Goal: Task Accomplishment & Management: Use online tool/utility

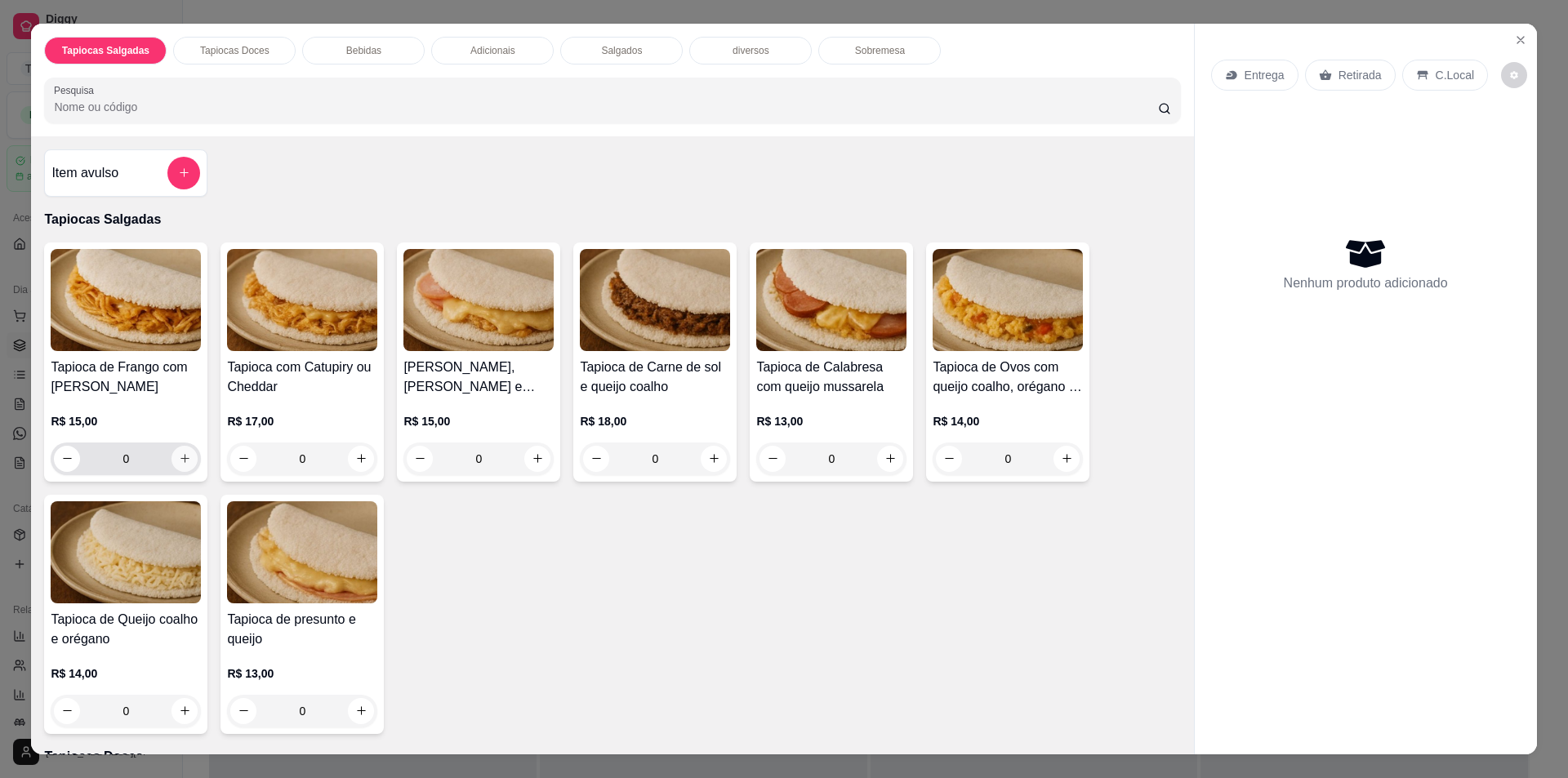
click at [171, 455] on button "increase-product-quantity" at bounding box center [184, 458] width 26 height 26
type input "1"
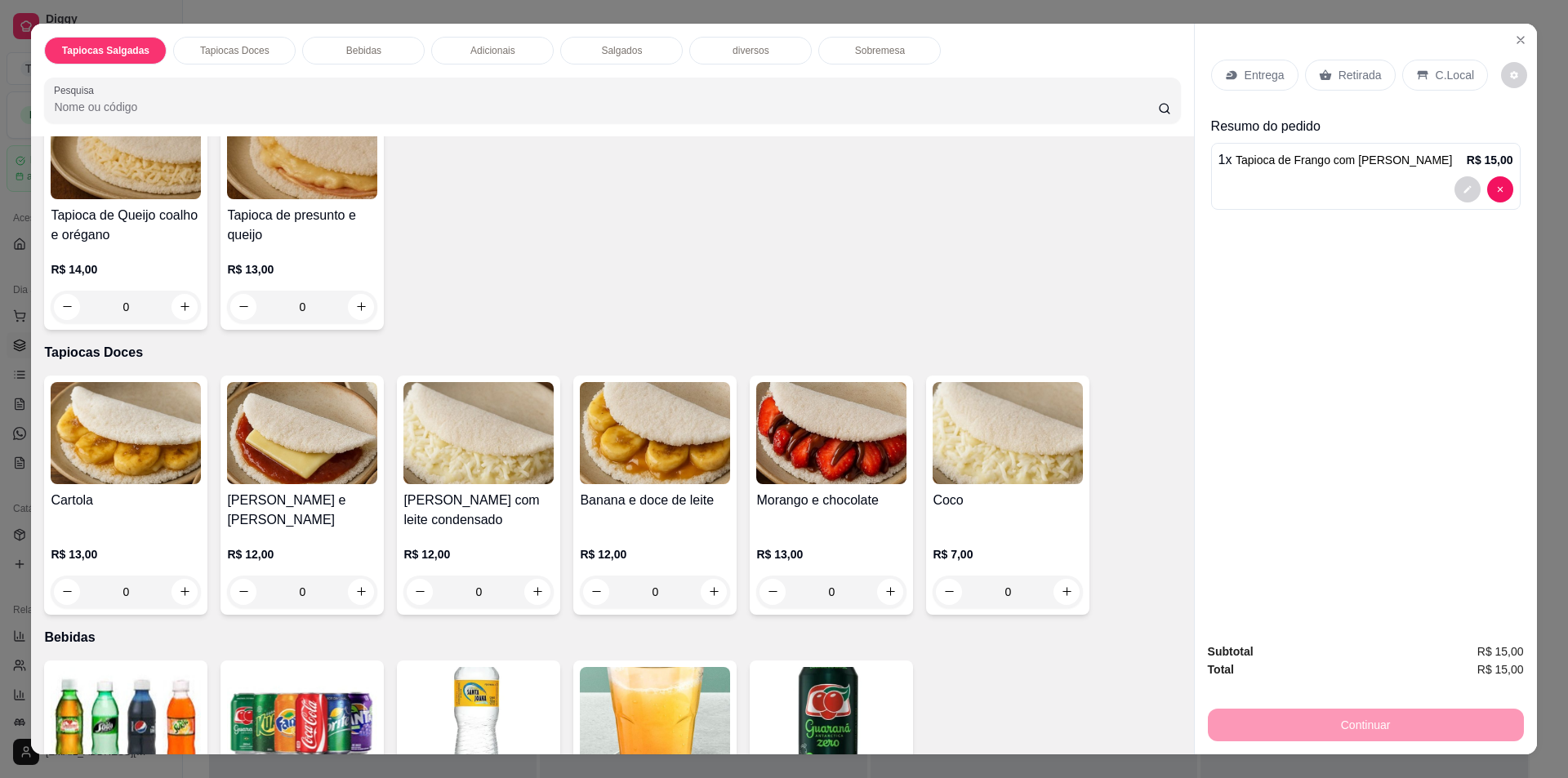
scroll to position [408, 0]
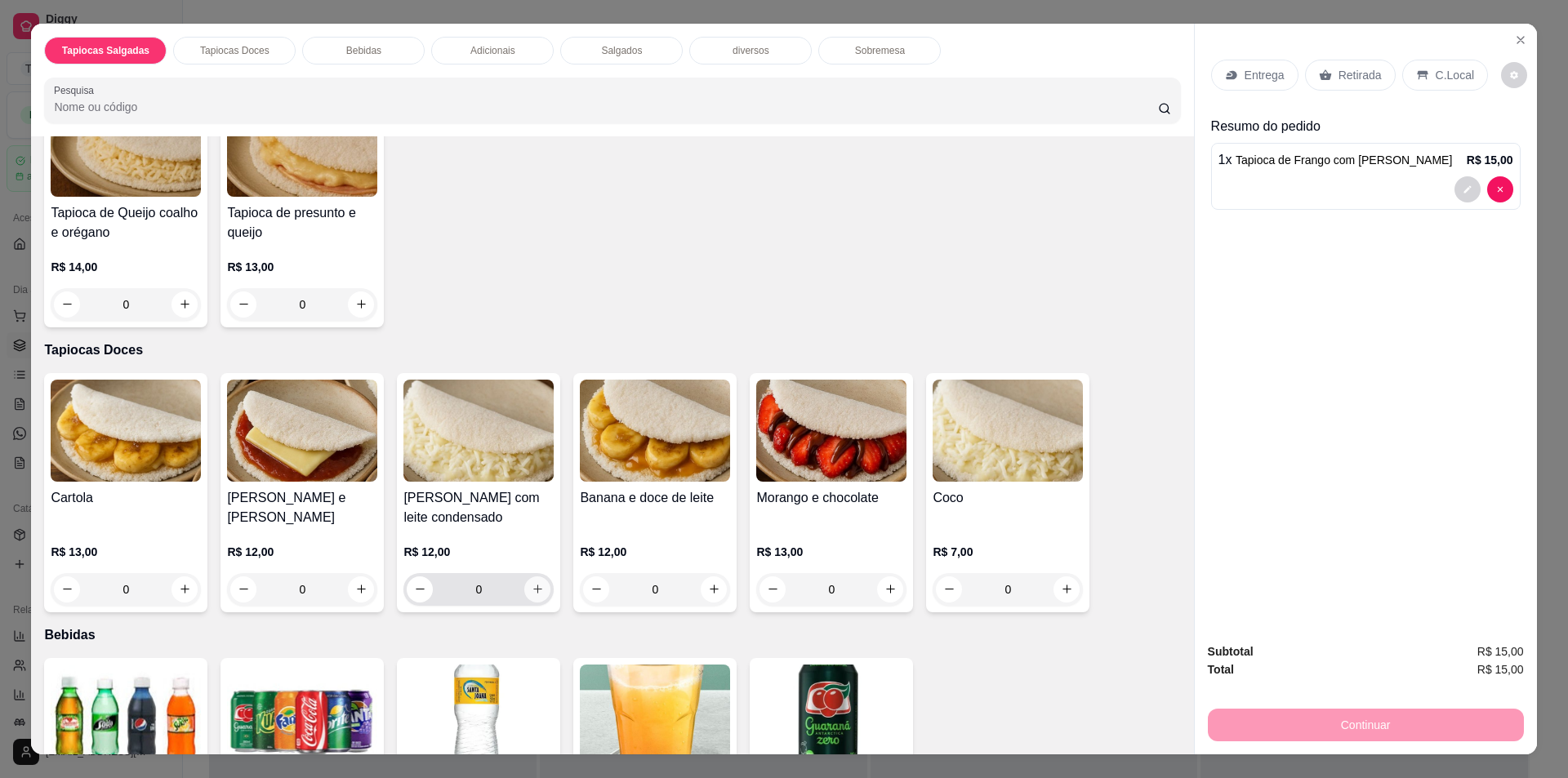
click at [534, 592] on icon "increase-product-quantity" at bounding box center [538, 589] width 13 height 13
type input "1"
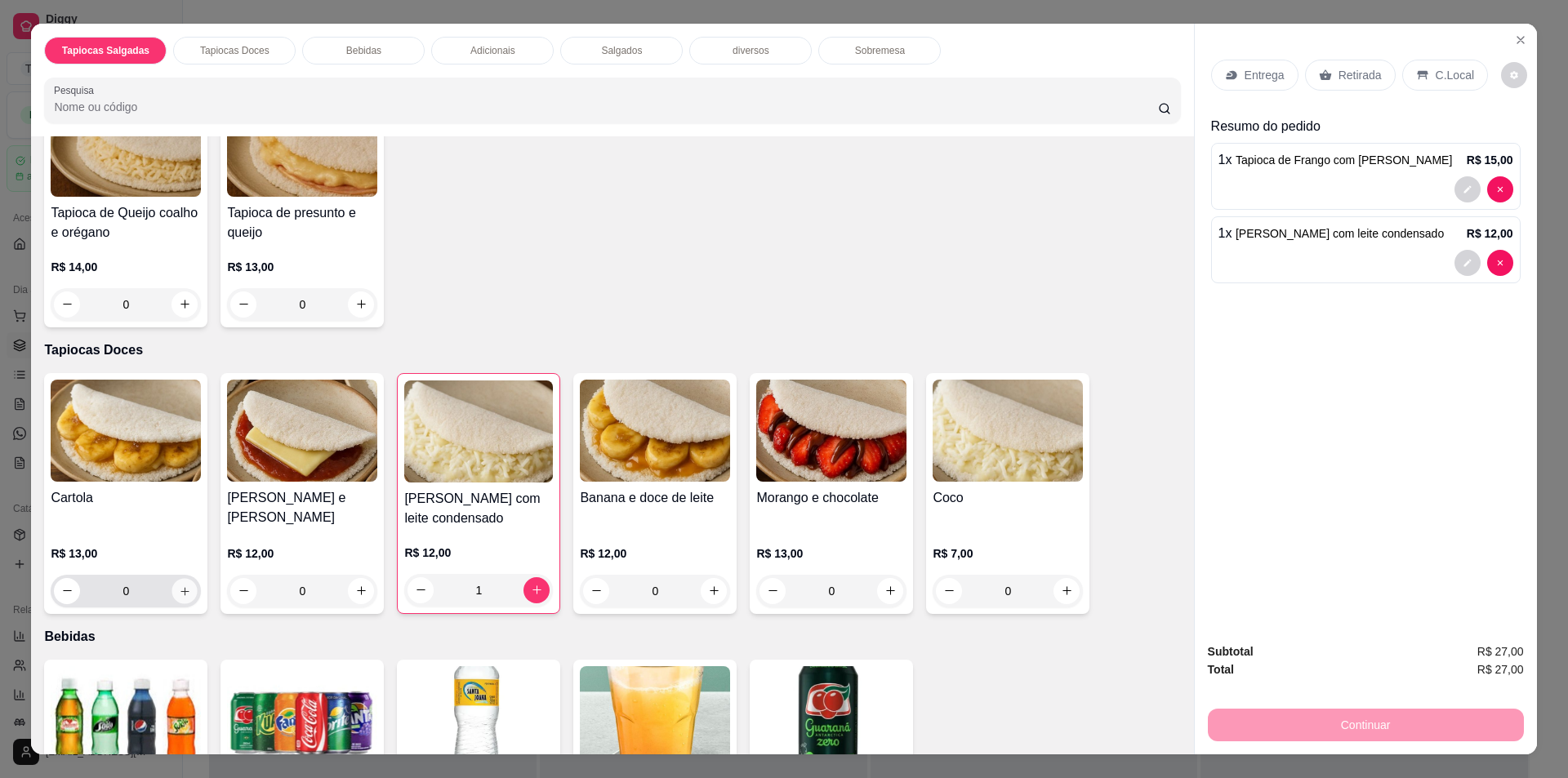
click at [179, 587] on icon "increase-product-quantity" at bounding box center [186, 591] width 13 height 13
type input "1"
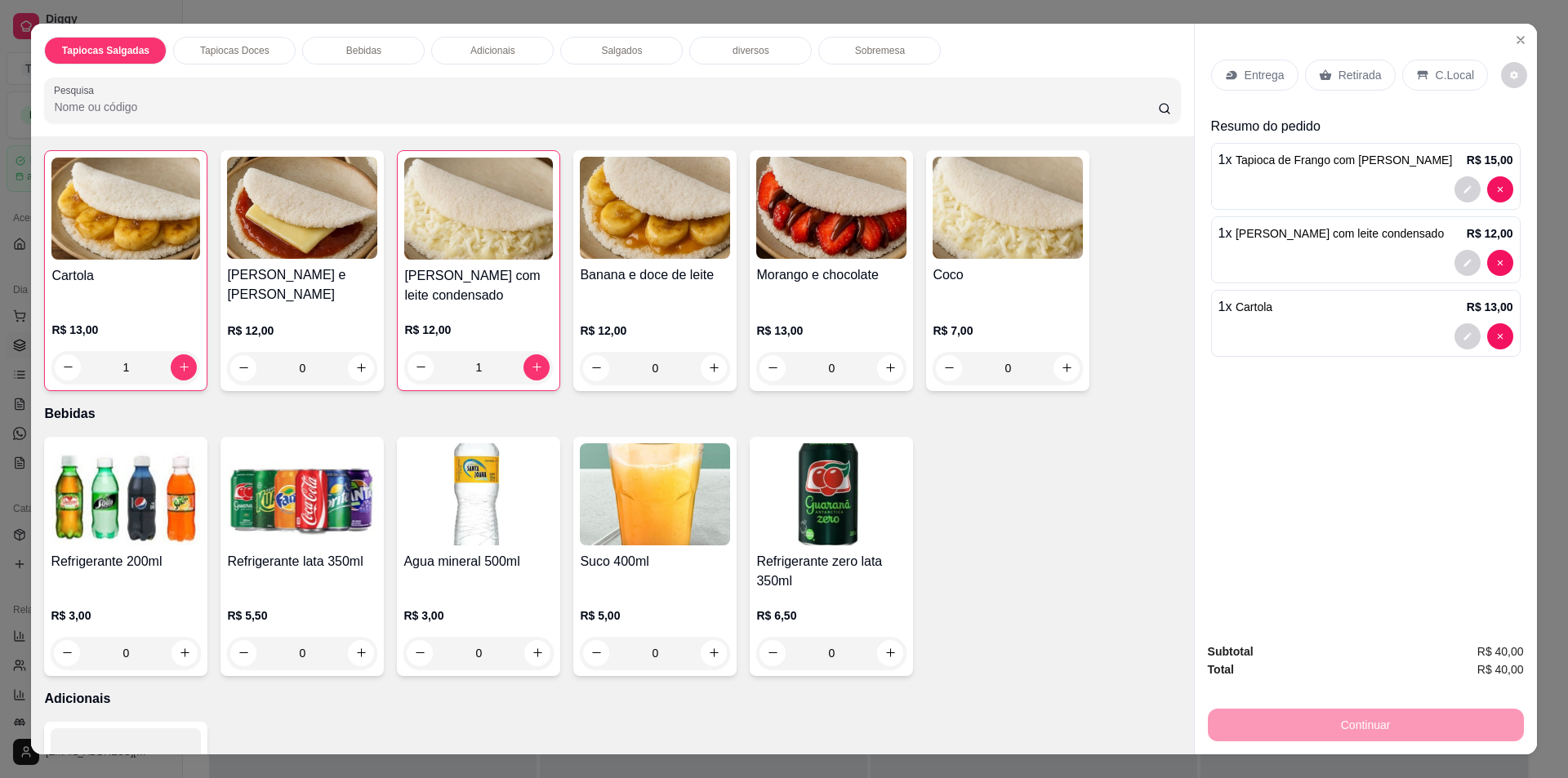
scroll to position [653, 0]
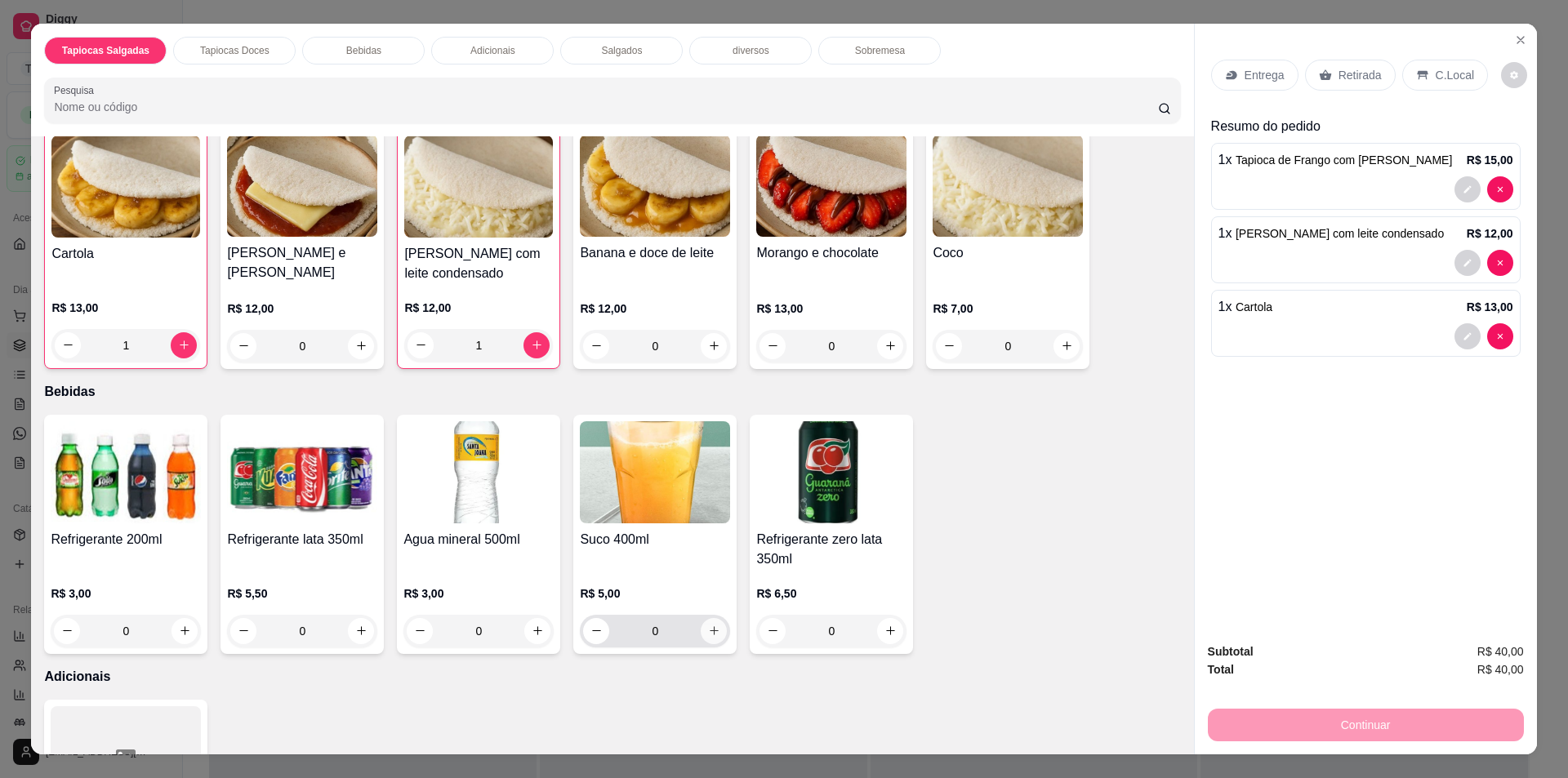
click at [710, 628] on icon "increase-product-quantity" at bounding box center [715, 631] width 13 height 13
type input "1"
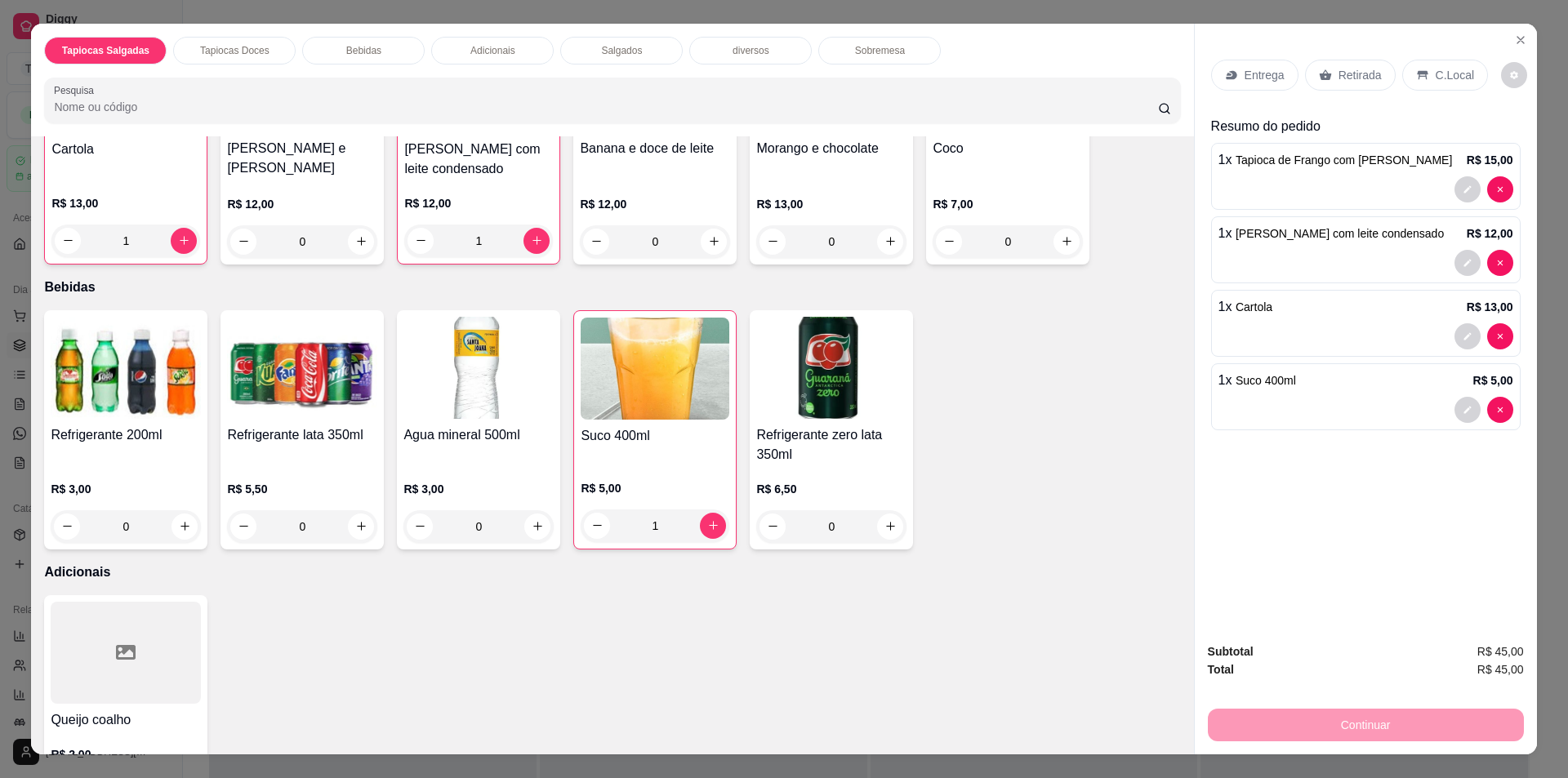
scroll to position [817, 0]
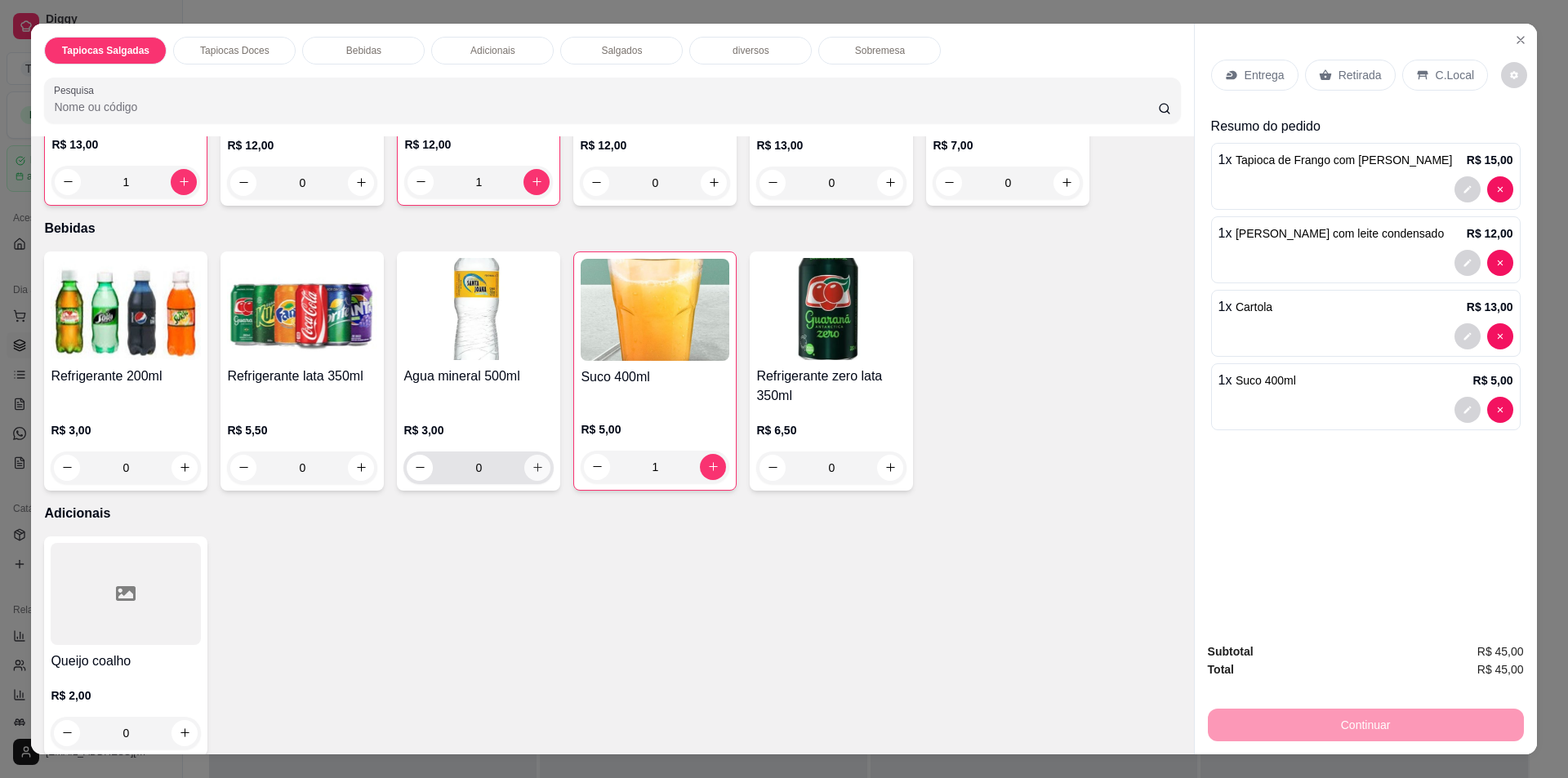
click at [535, 471] on icon "increase-product-quantity" at bounding box center [538, 468] width 13 height 13
type input "1"
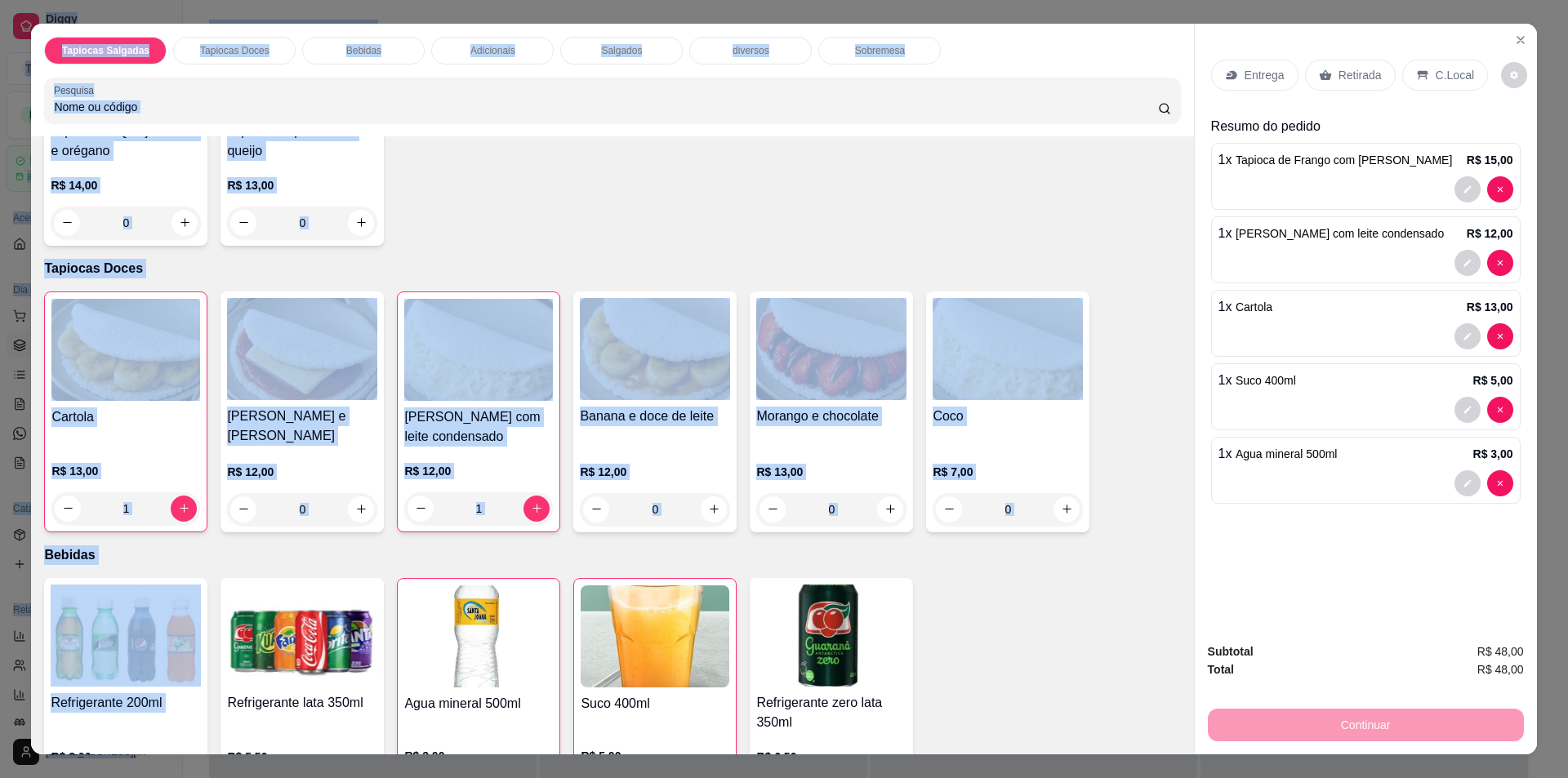
scroll to position [29, 0]
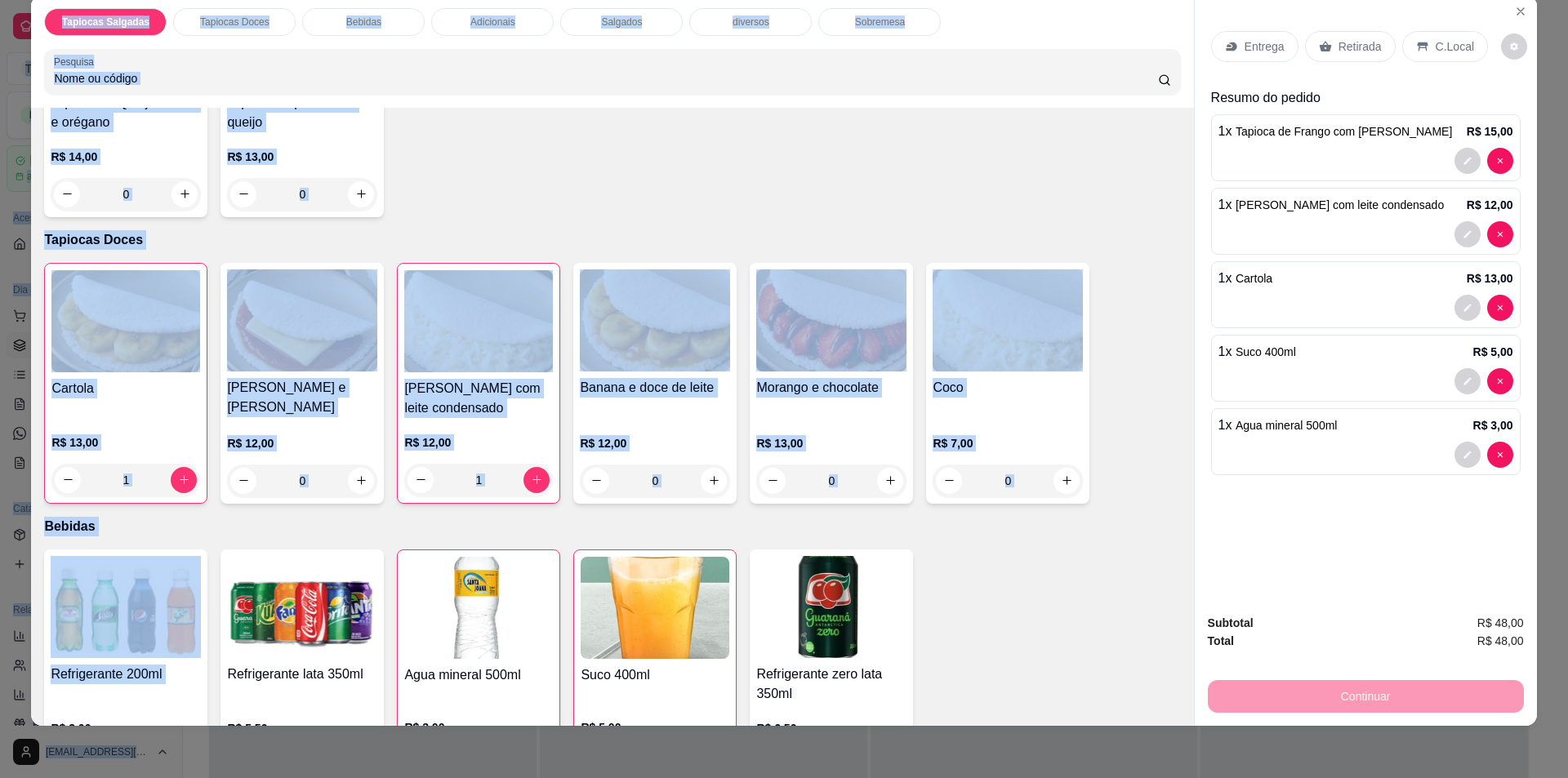
drag, startPoint x: 25, startPoint y: 768, endPoint x: 30, endPoint y: 791, distance: 23.5
click at [30, 777] on html "Diggy Sistema de Gestão T Tapiocaria Go ... Loja aberta Período gratuito até 11…" at bounding box center [784, 389] width 1568 height 778
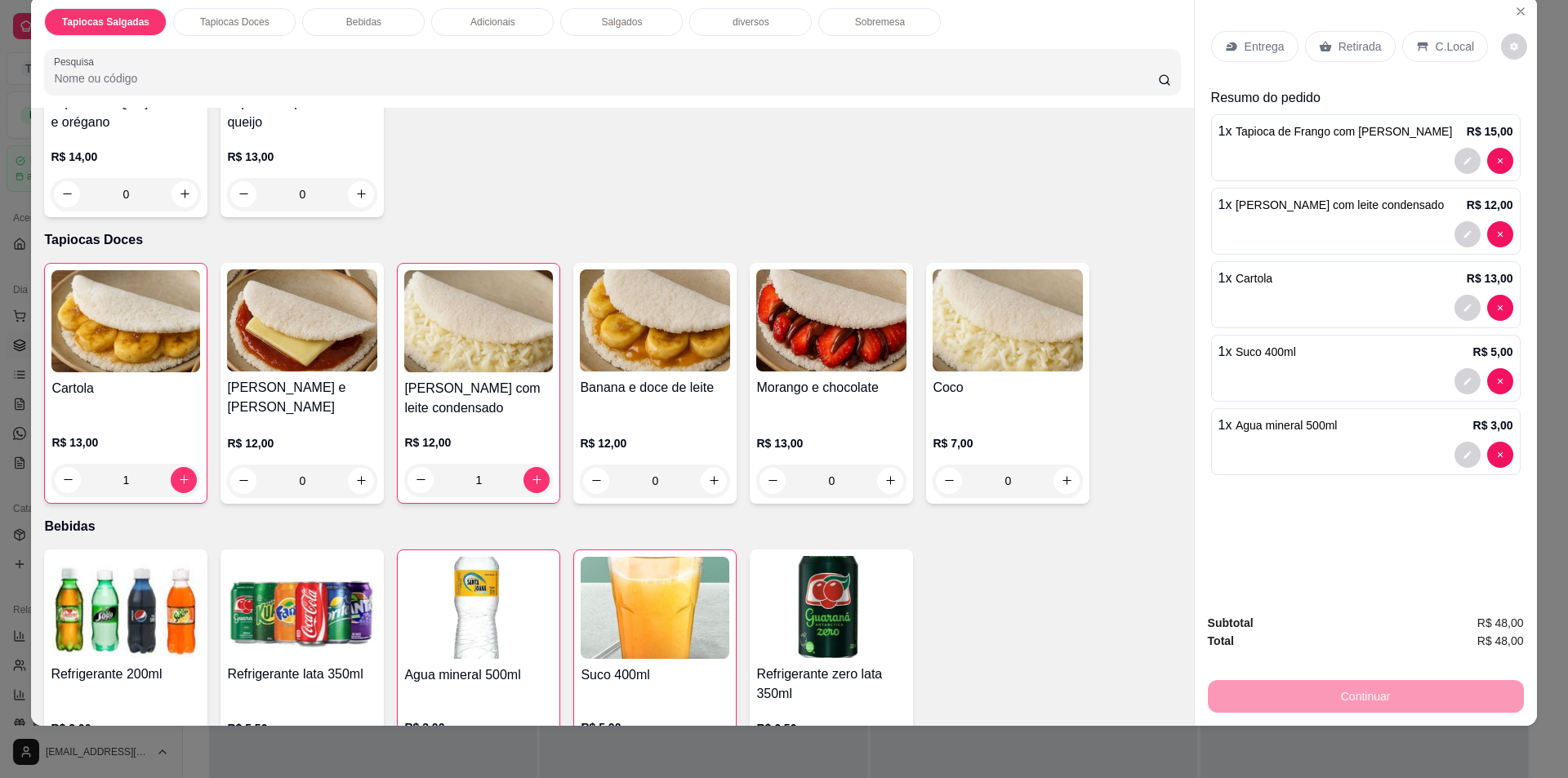
drag, startPoint x: 1070, startPoint y: 633, endPoint x: 870, endPoint y: 739, distance: 226.4
click at [1070, 631] on div "Refrigerante 200ml R$ 3,00 0 Refrigerante lata 350ml R$ 5,50 0 Agua mineral 500…" at bounding box center [611, 669] width 1136 height 239
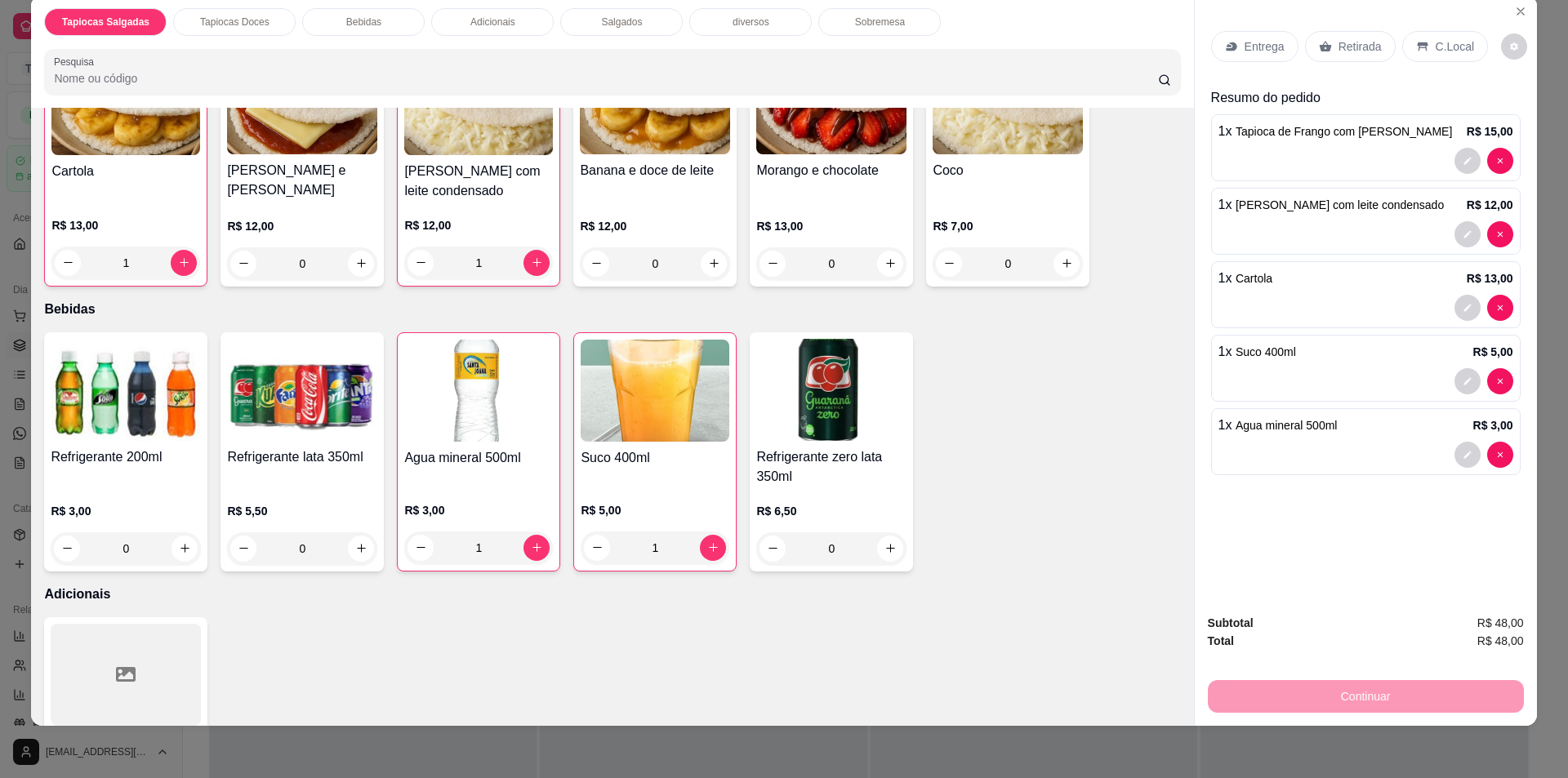
scroll to position [735, 0]
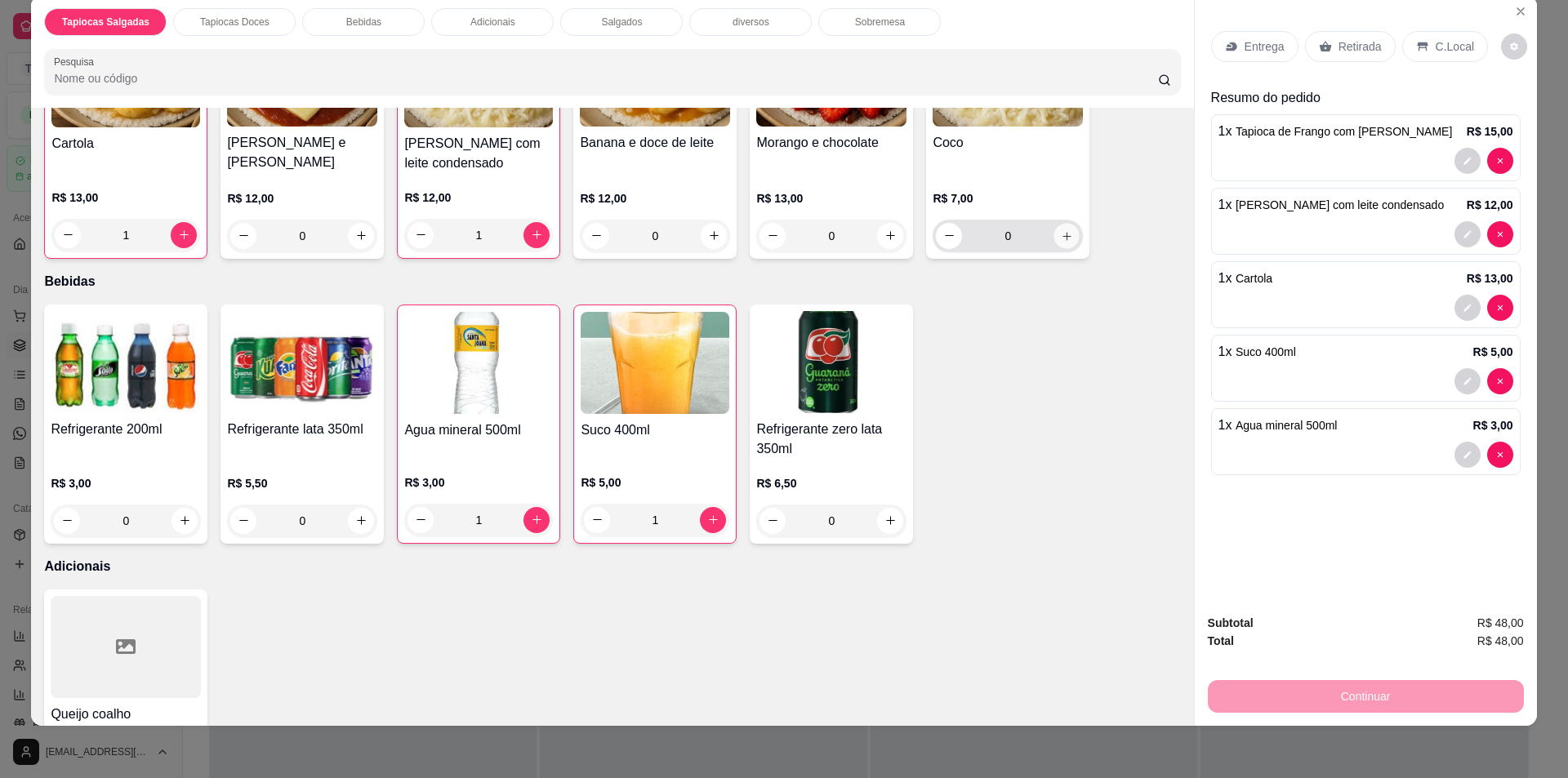
click at [1061, 238] on icon "increase-product-quantity" at bounding box center [1067, 236] width 13 height 13
type input "1"
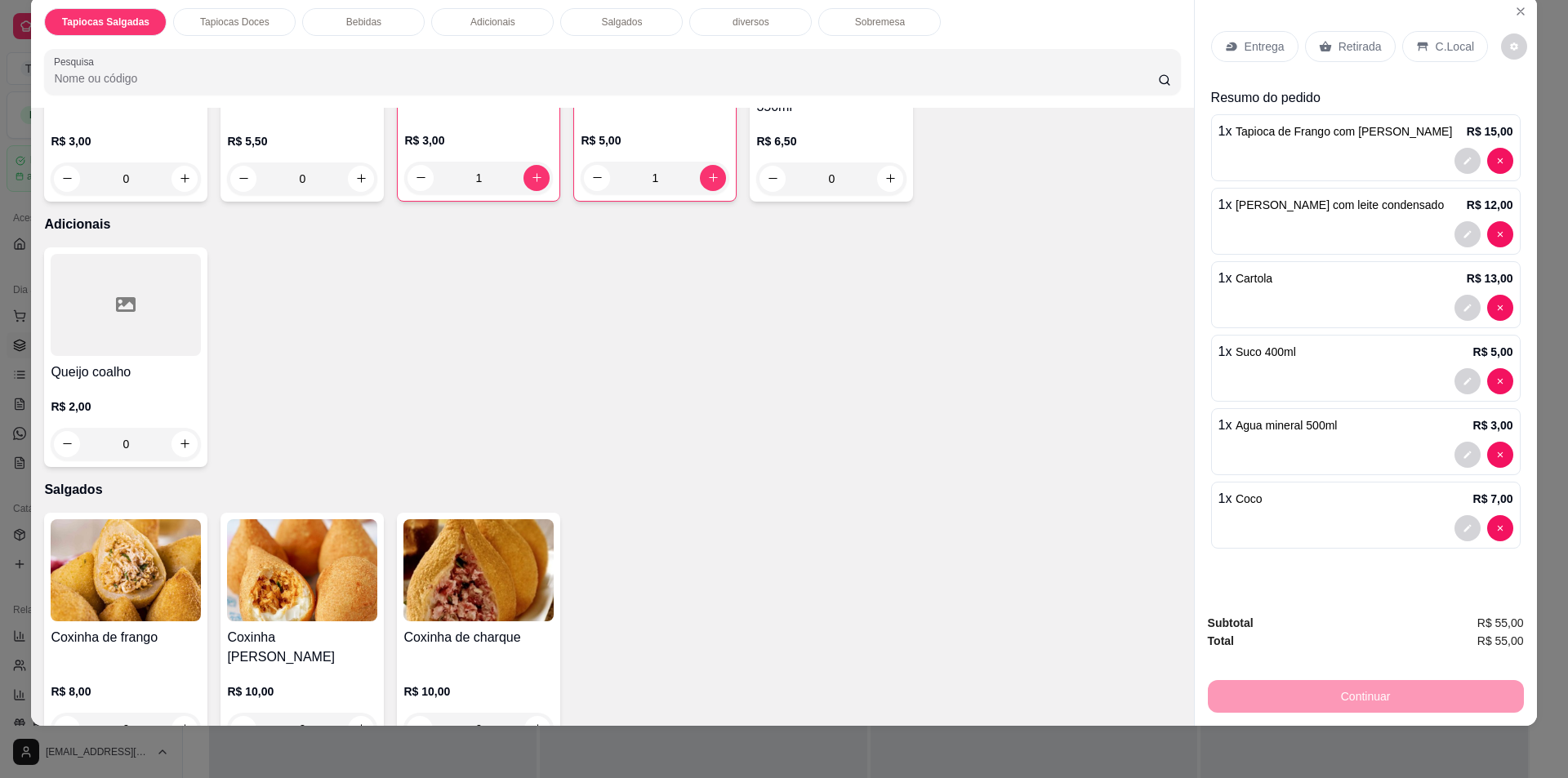
scroll to position [1224, 0]
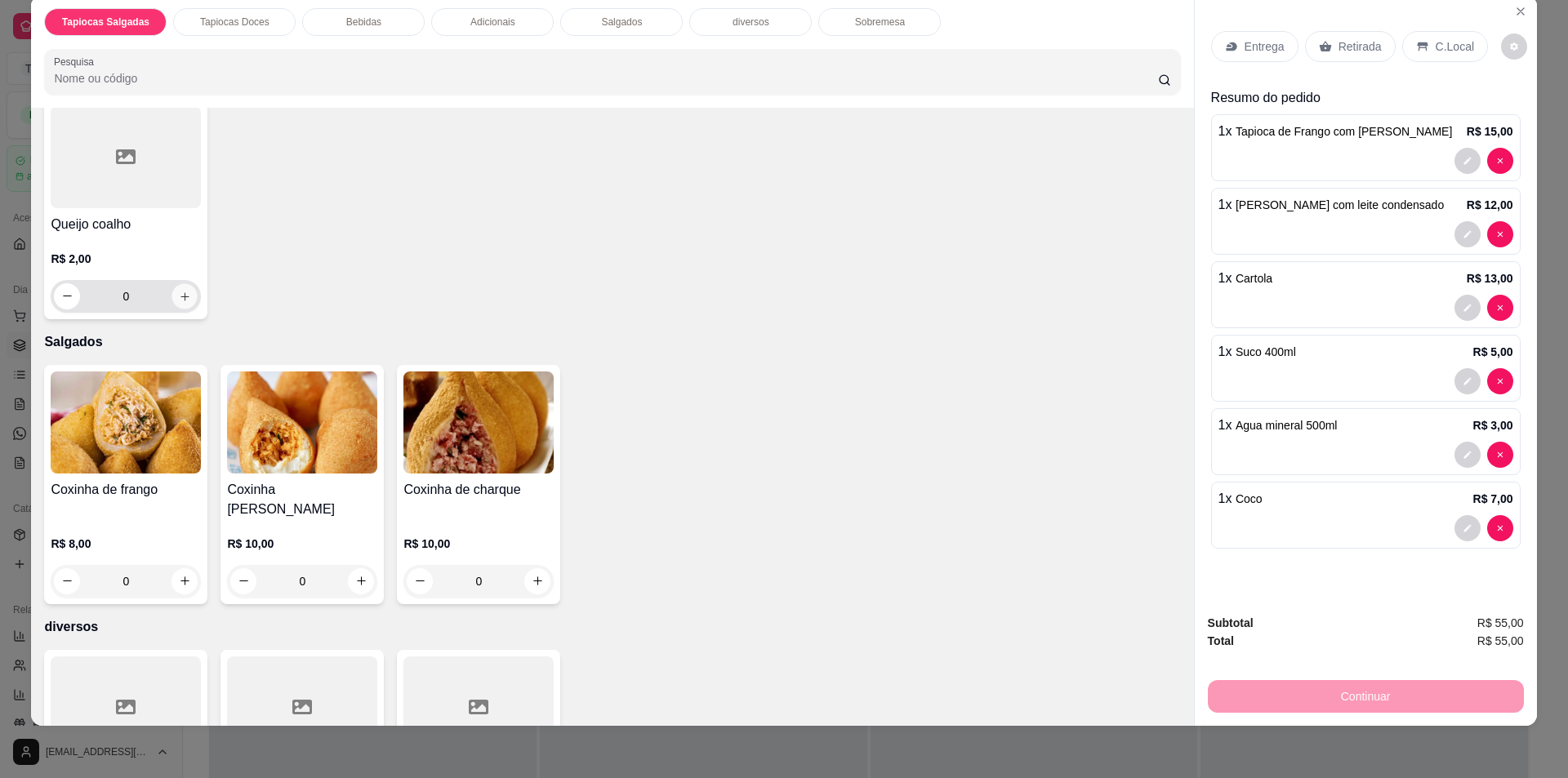
click at [172, 301] on button "increase-product-quantity" at bounding box center [185, 296] width 25 height 25
type input "1"
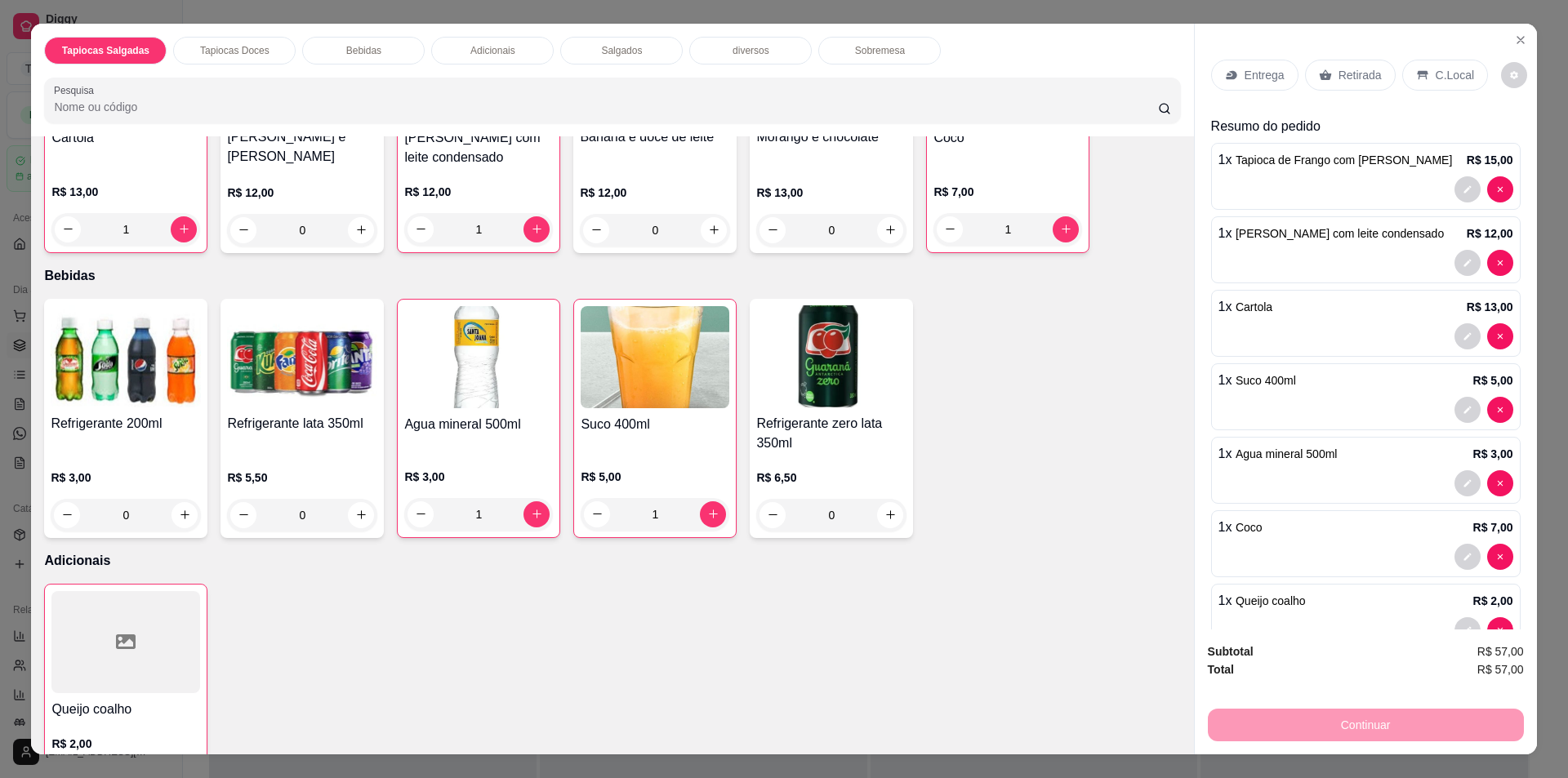
scroll to position [981, 0]
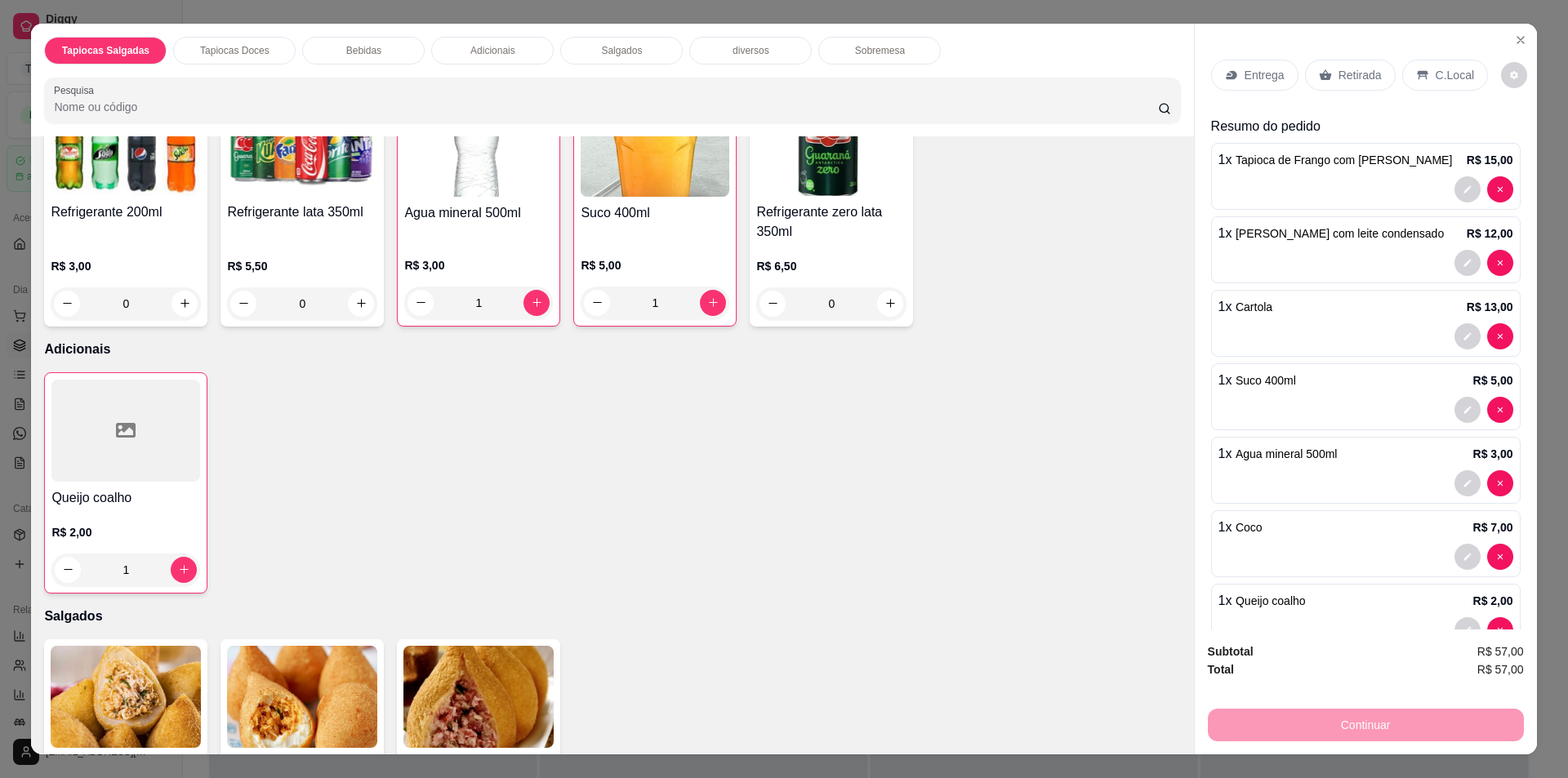
drag, startPoint x: 817, startPoint y: 618, endPoint x: 780, endPoint y: 647, distance: 47.0
drag, startPoint x: 780, startPoint y: 647, endPoint x: 564, endPoint y: 540, distance: 241.0
click at [564, 540] on div "Queijo coalho R$ 2,00 1" at bounding box center [611, 482] width 1136 height 221
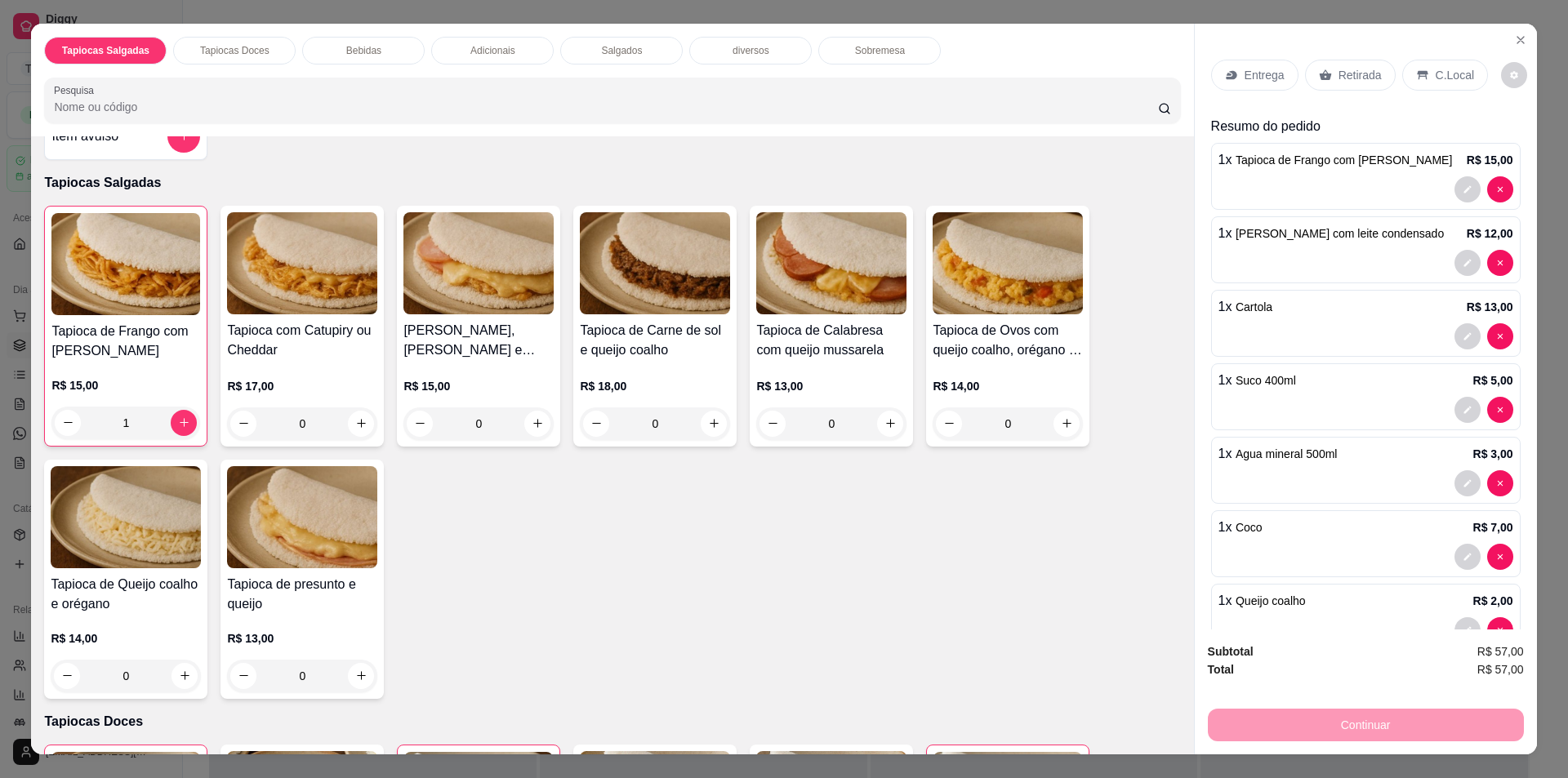
scroll to position [0, 0]
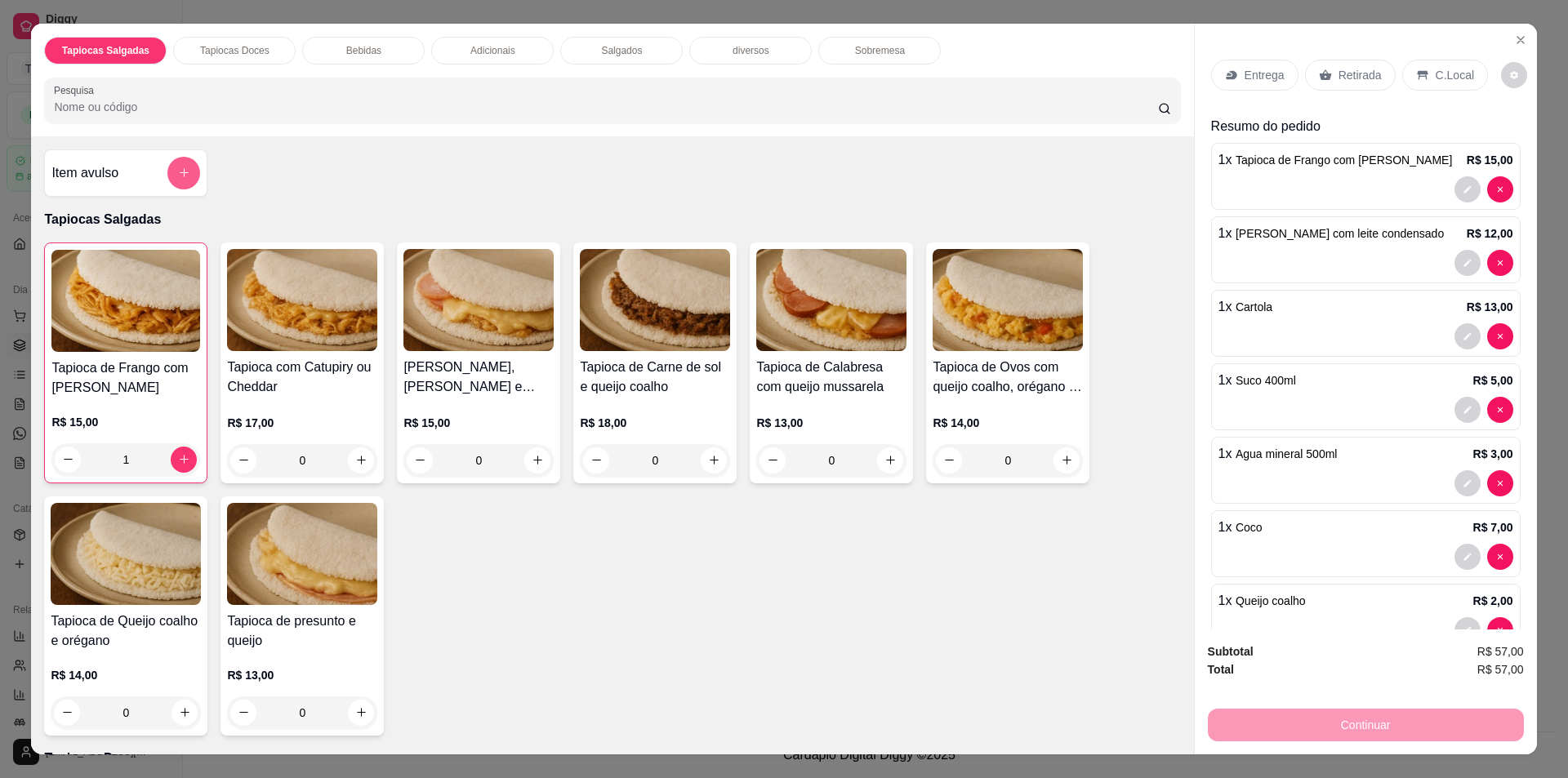
click at [179, 169] on icon "add-separate-item" at bounding box center [184, 173] width 9 height 9
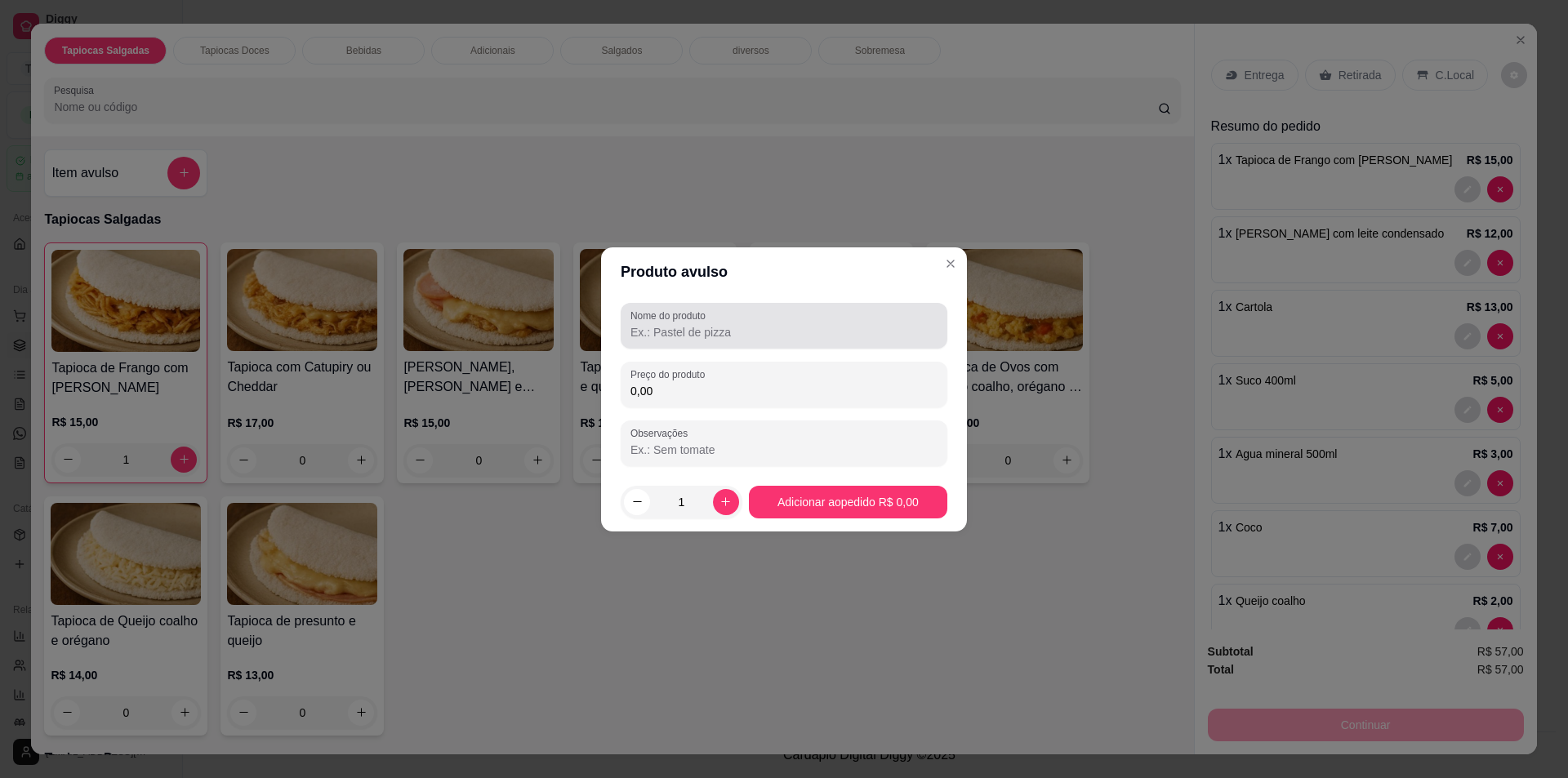
click at [768, 334] on input "Nome do produto" at bounding box center [784, 333] width 308 height 16
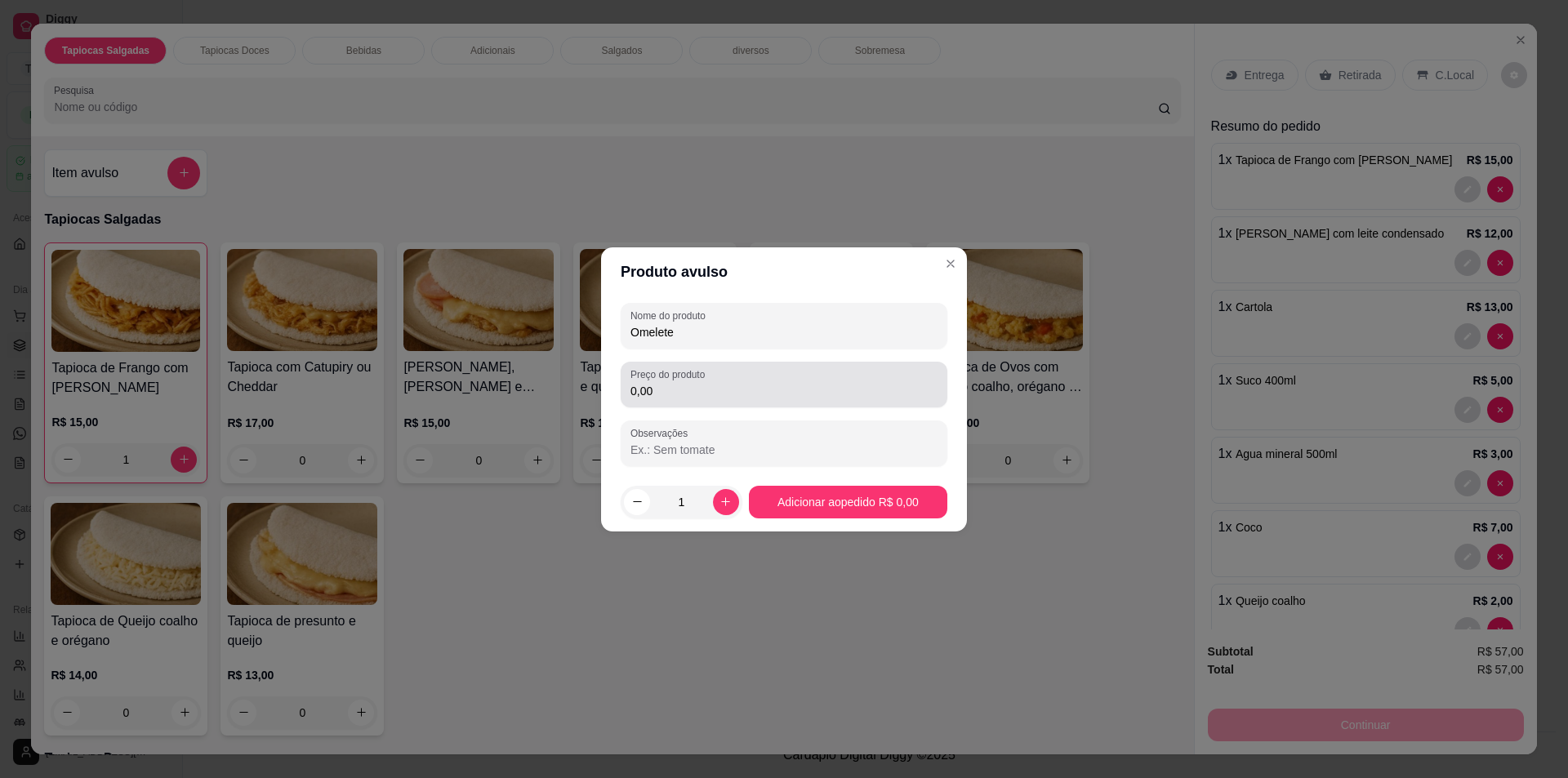
type input "Omelete"
click at [700, 381] on label "Preço do produto" at bounding box center [670, 374] width 80 height 13
click at [700, 383] on input "0,00" at bounding box center [784, 391] width 308 height 16
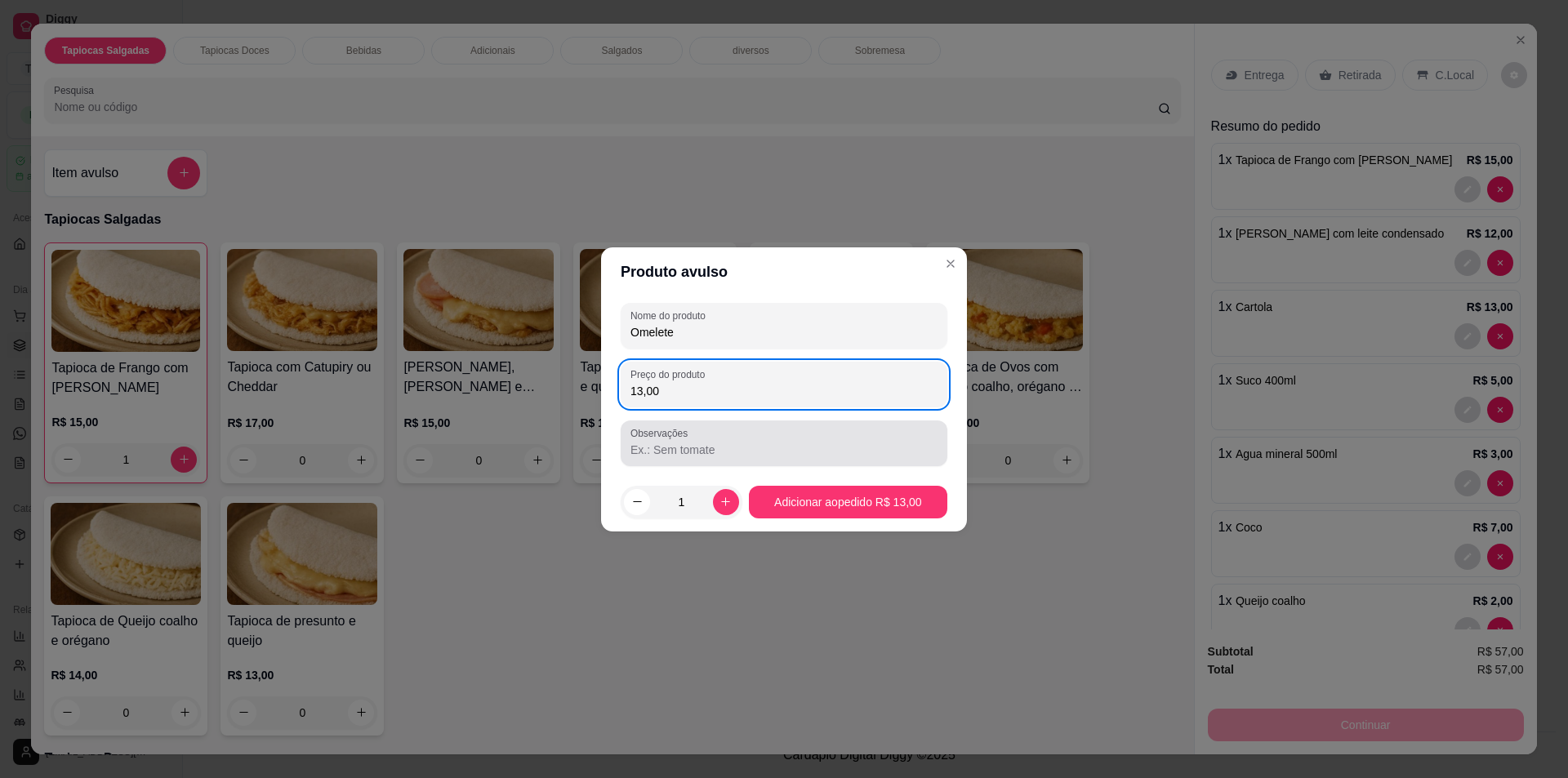
type input "13,00"
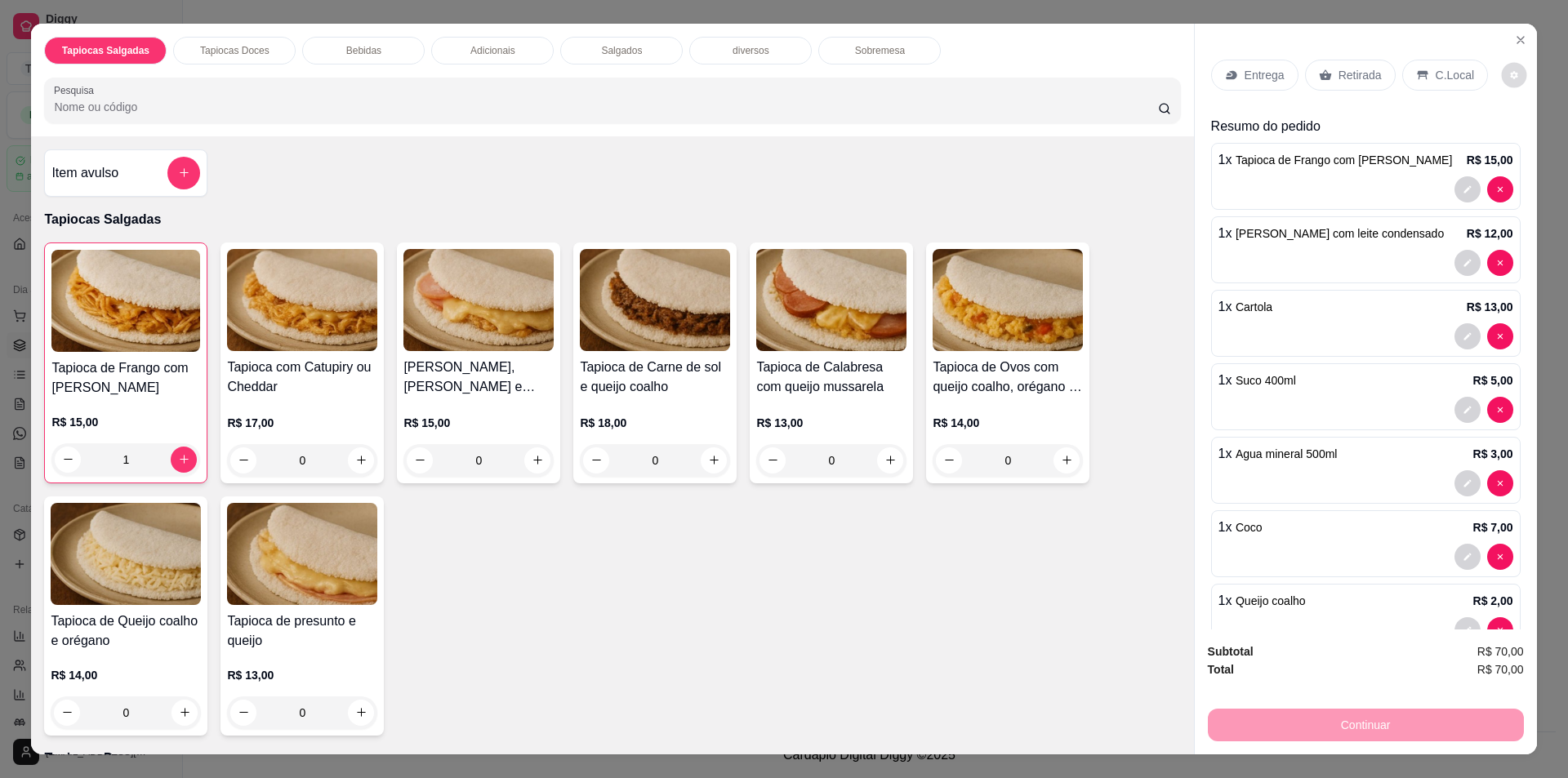
click at [1510, 75] on icon "decrease-product-quantity" at bounding box center [1514, 74] width 10 height 10
click at [1448, 69] on p "C.Local" at bounding box center [1455, 75] width 39 height 16
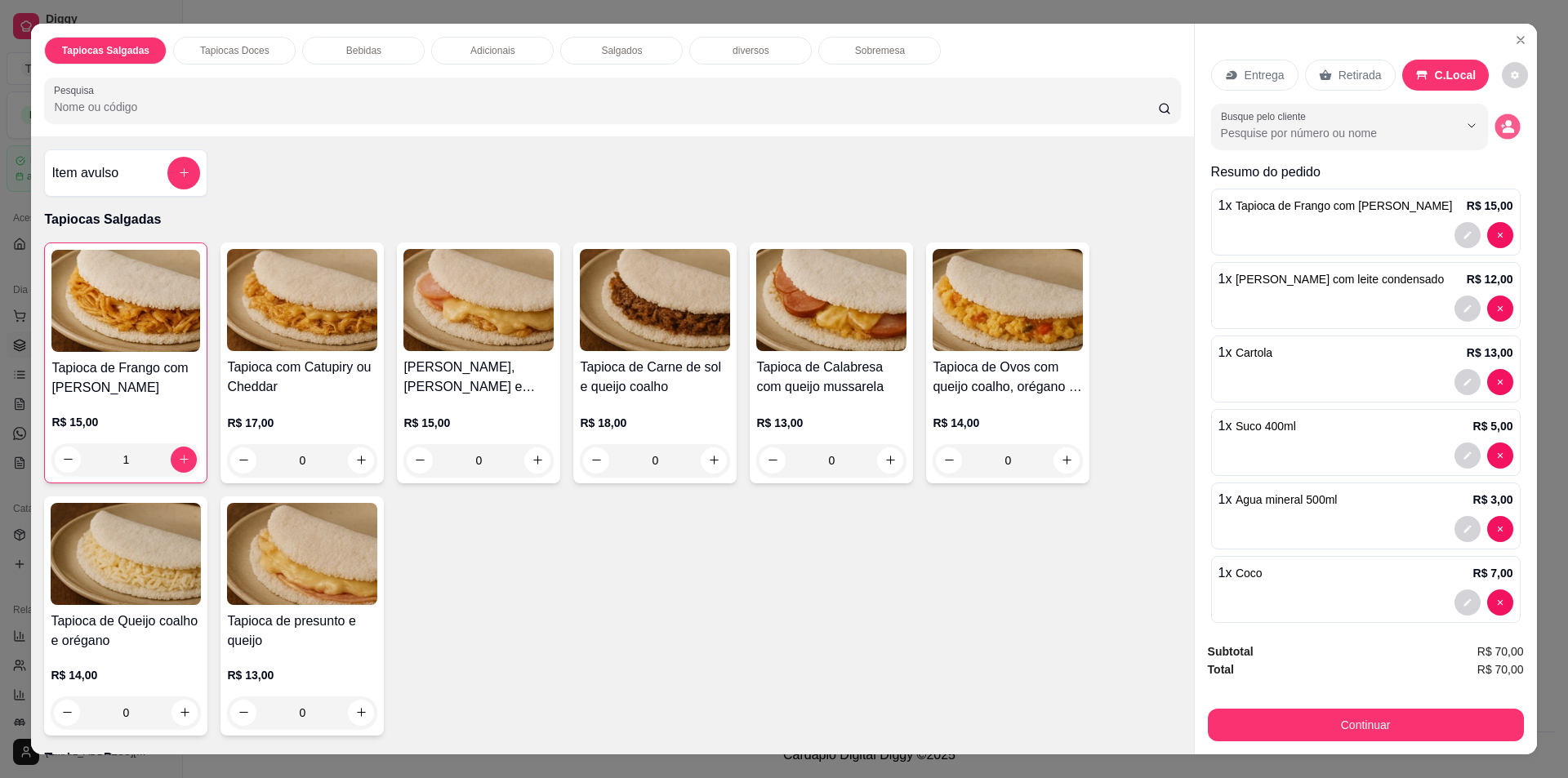
click at [1494, 124] on button "decrease-product-quantity" at bounding box center [1507, 126] width 25 height 25
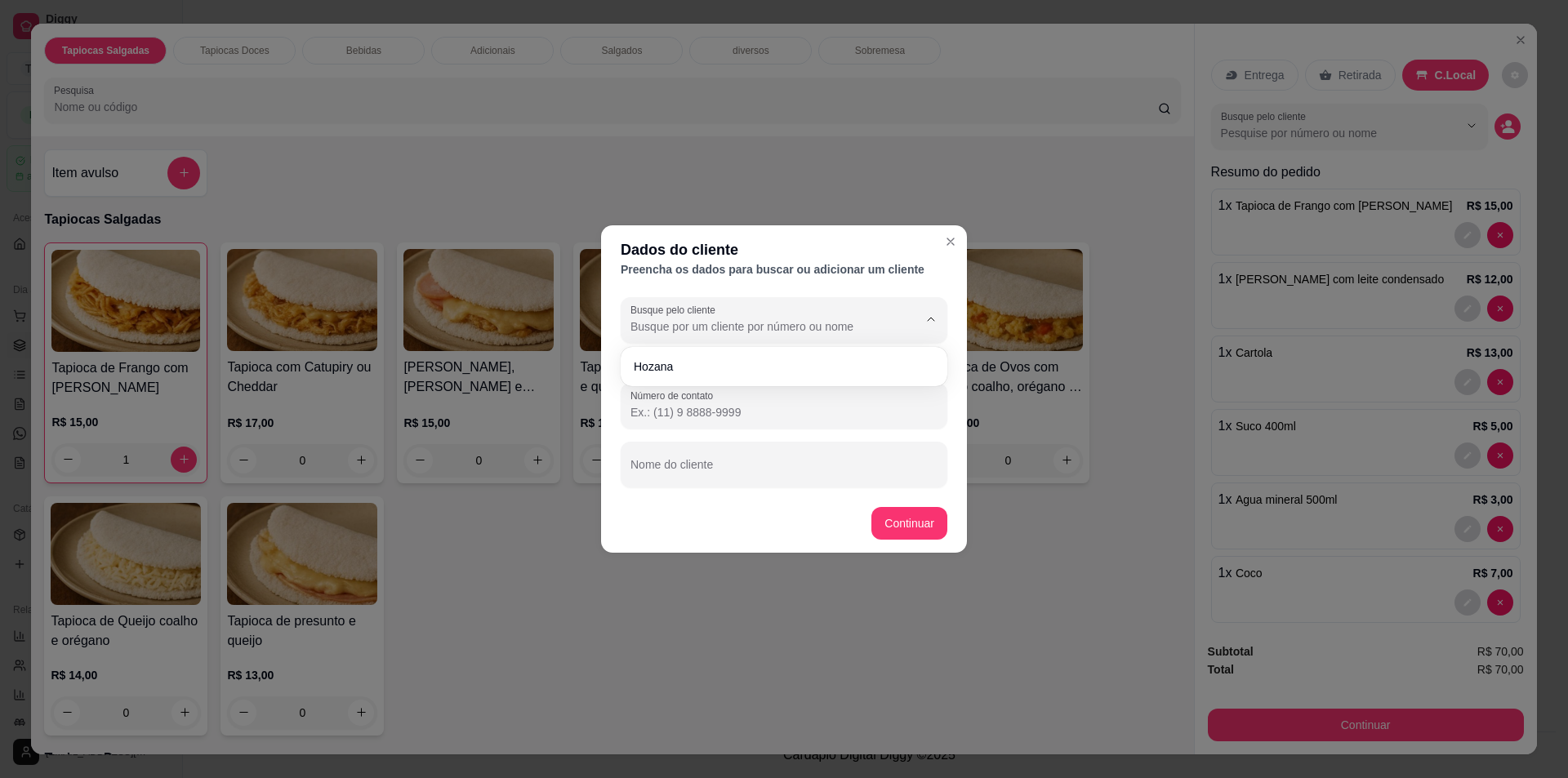
click at [856, 320] on input "Busque pelo cliente" at bounding box center [761, 326] width 262 height 16
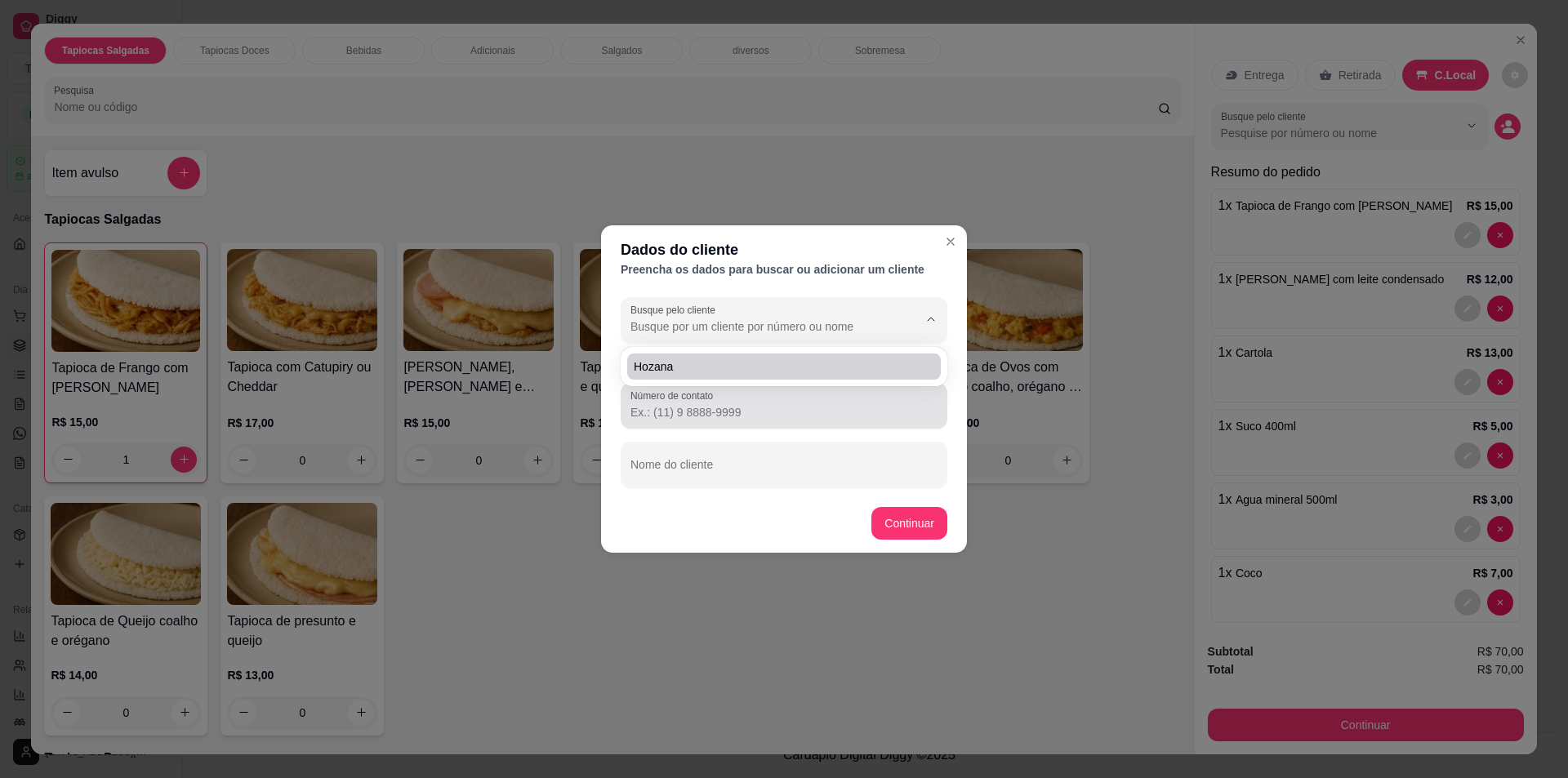
click at [846, 403] on div at bounding box center [784, 406] width 308 height 32
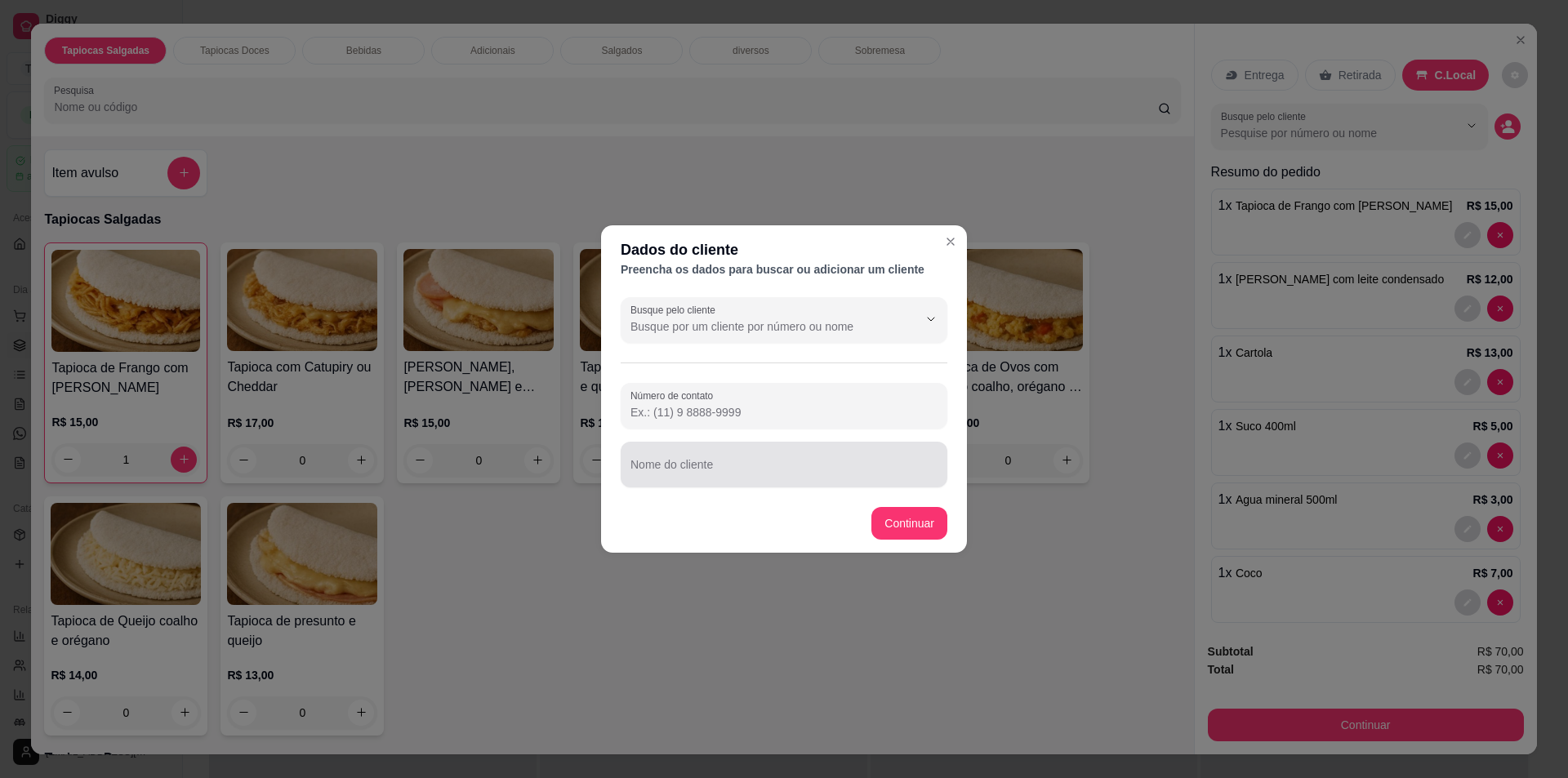
click at [741, 465] on input "Nome do cliente" at bounding box center [784, 471] width 308 height 16
type input "Vivi"
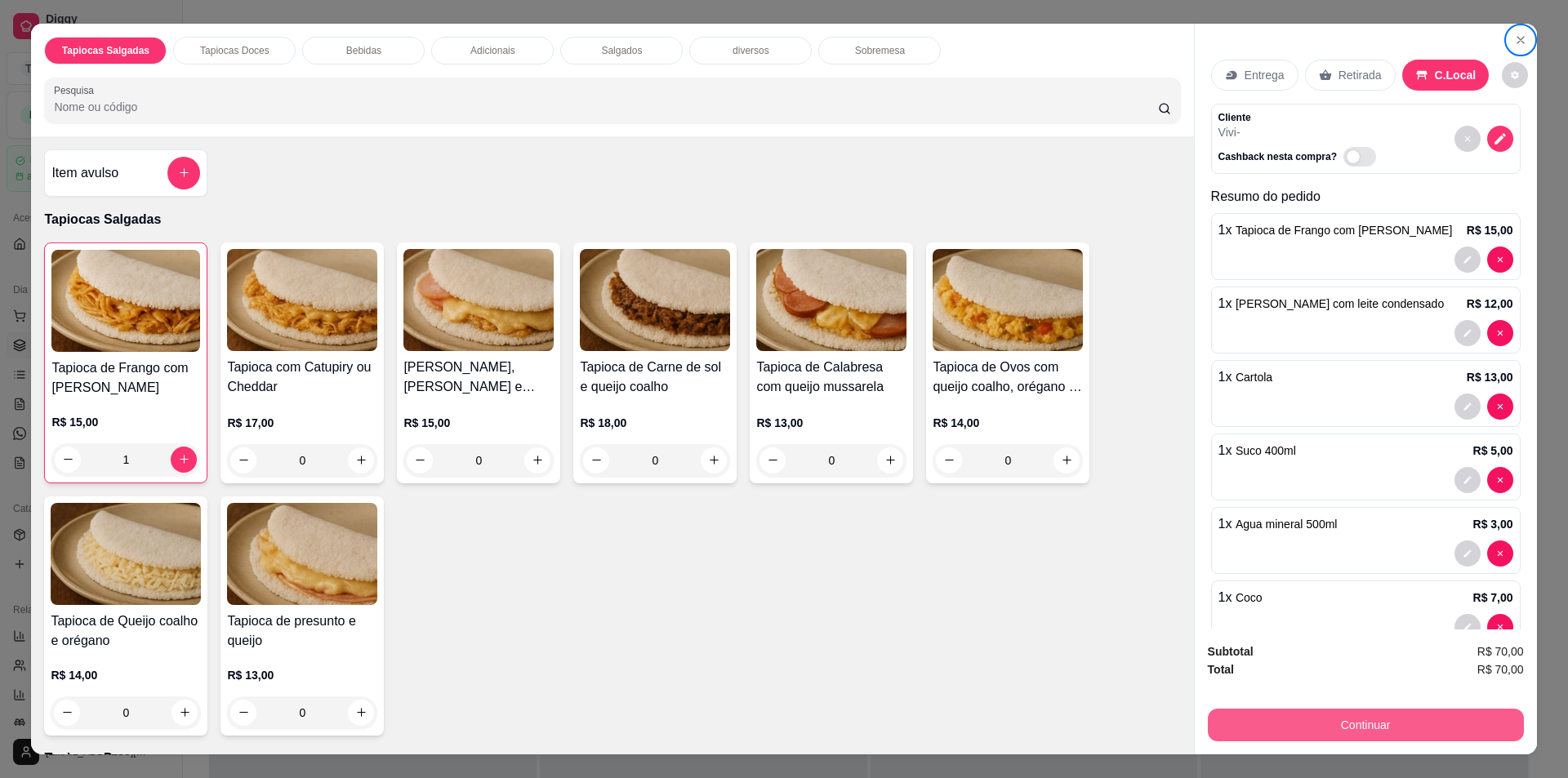
click at [1317, 721] on button "Continuar" at bounding box center [1365, 725] width 316 height 32
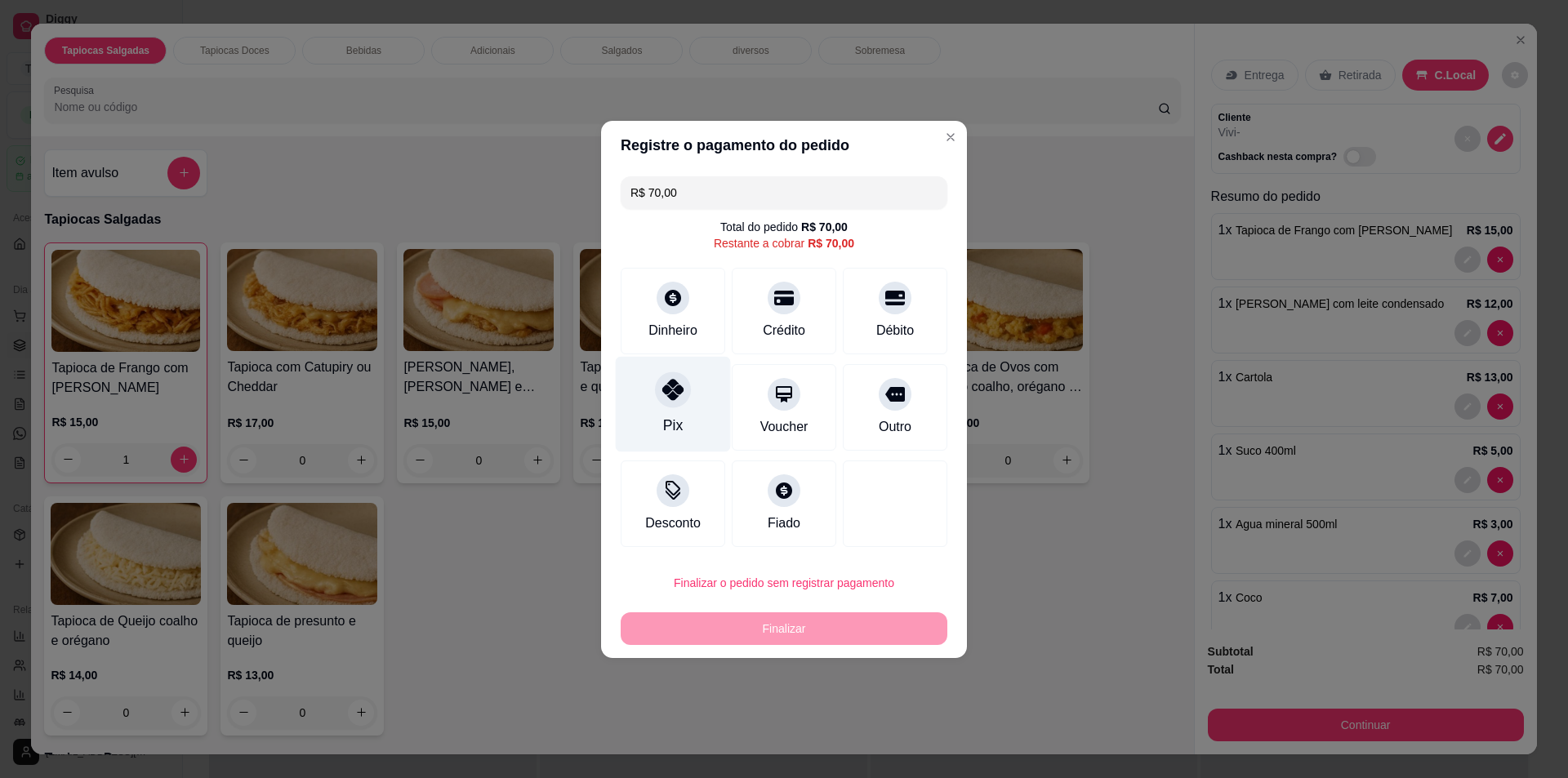
click at [697, 391] on div "Pix" at bounding box center [673, 403] width 115 height 96
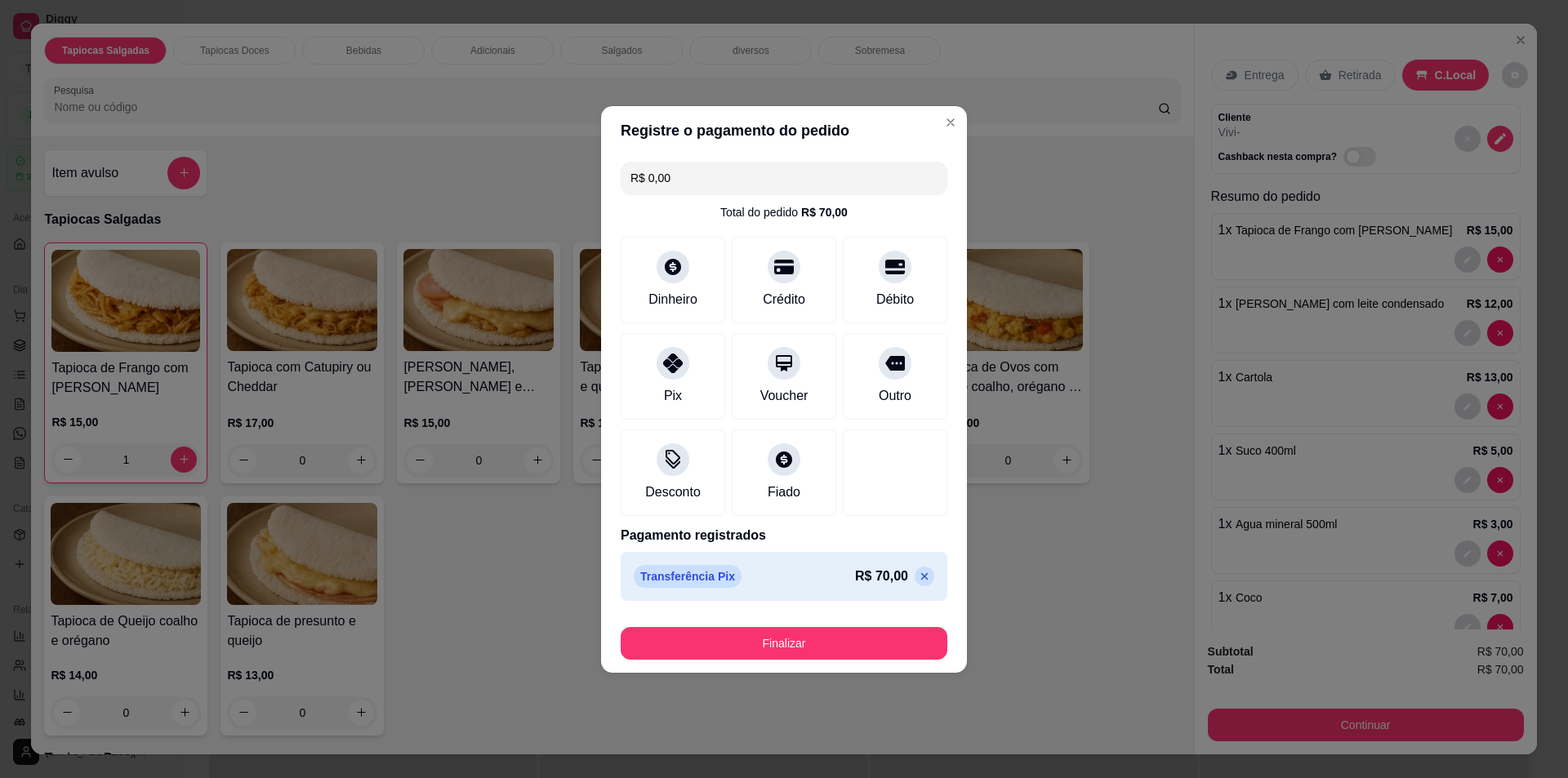
click at [914, 570] on p at bounding box center [924, 576] width 20 height 20
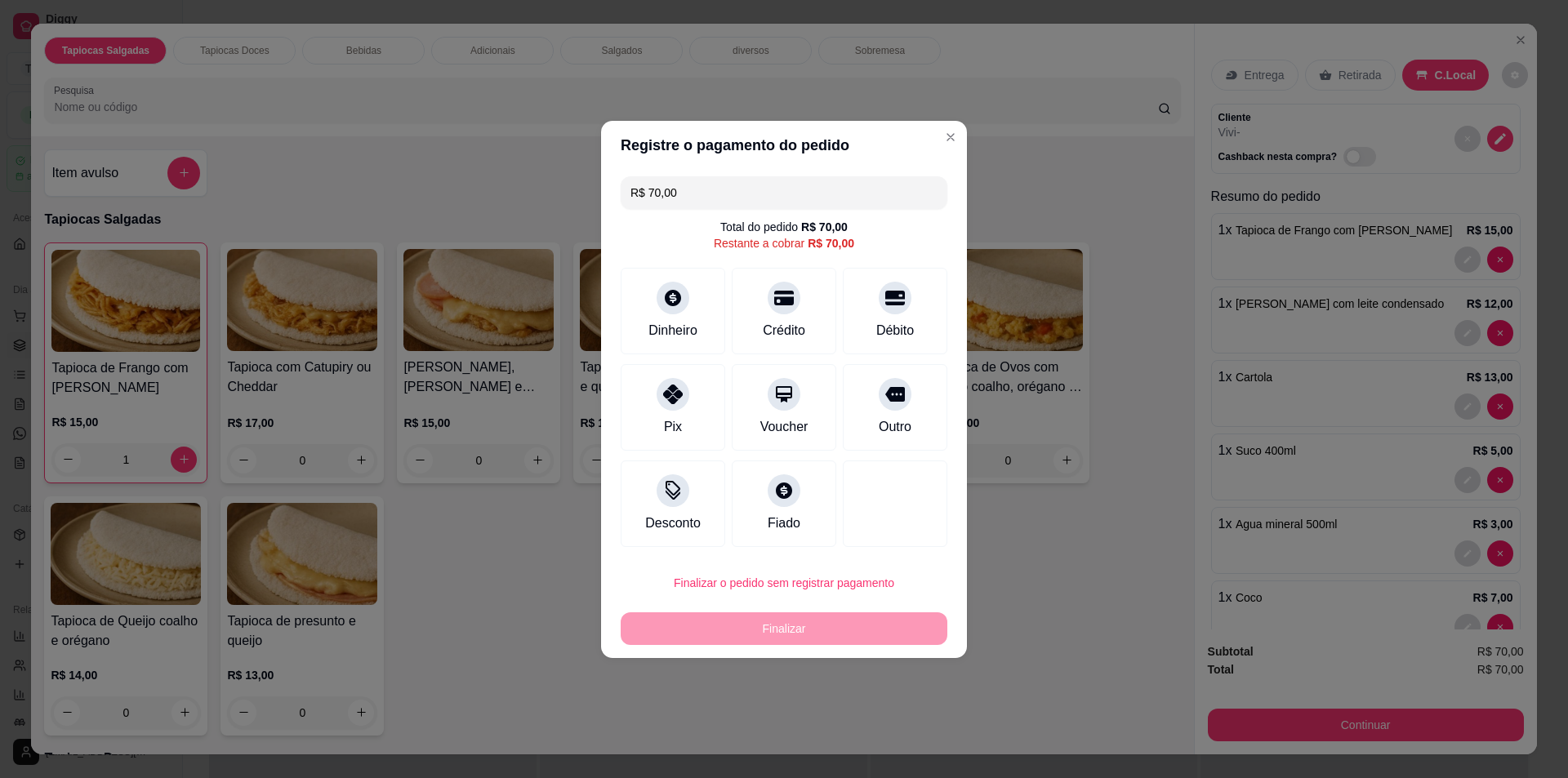
click at [828, 190] on input "R$ 70,00" at bounding box center [784, 193] width 308 height 32
click at [691, 389] on div "Pix" at bounding box center [673, 403] width 115 height 96
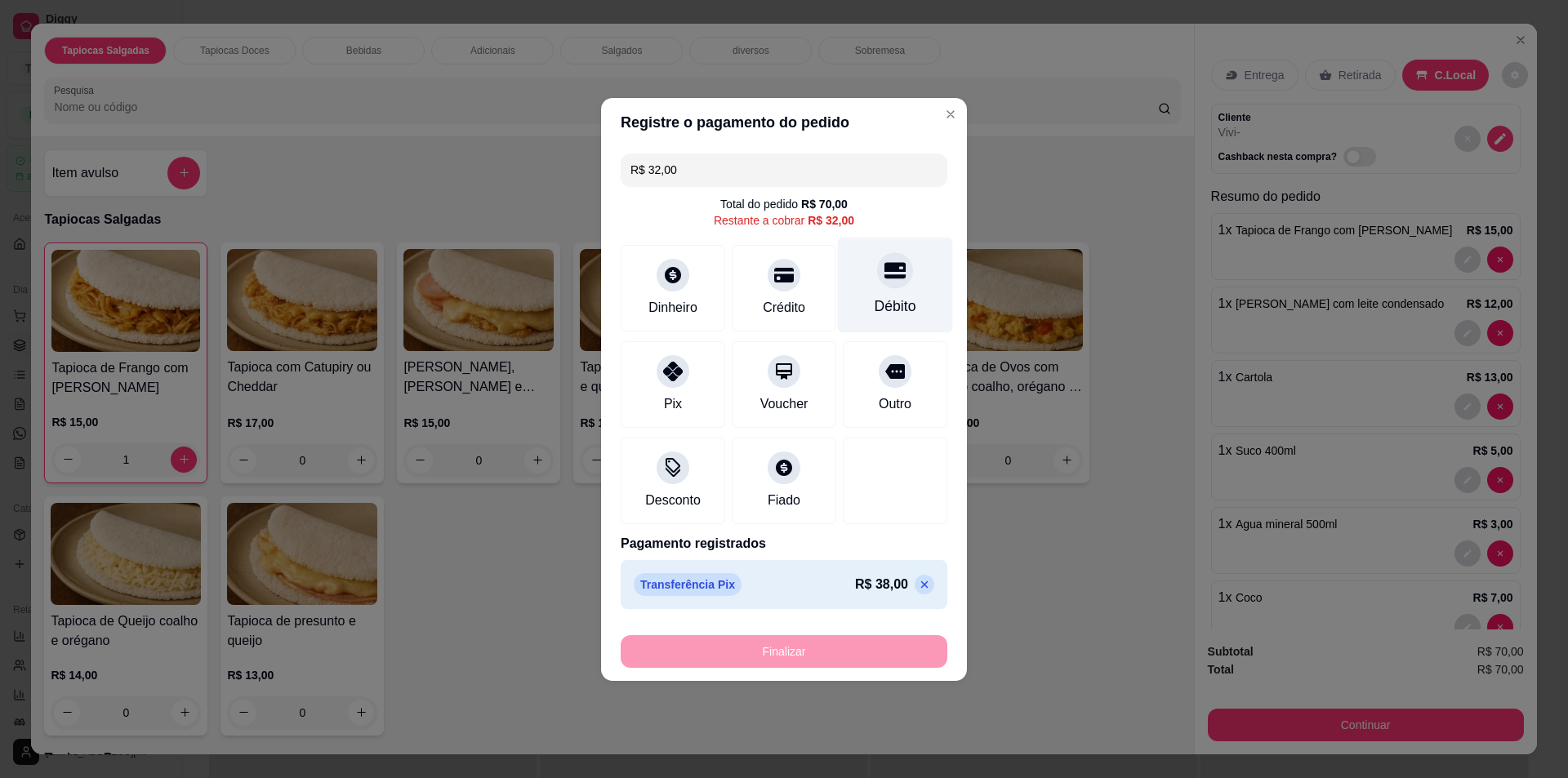
click at [899, 279] on div at bounding box center [895, 270] width 36 height 36
type input "R$ 0,00"
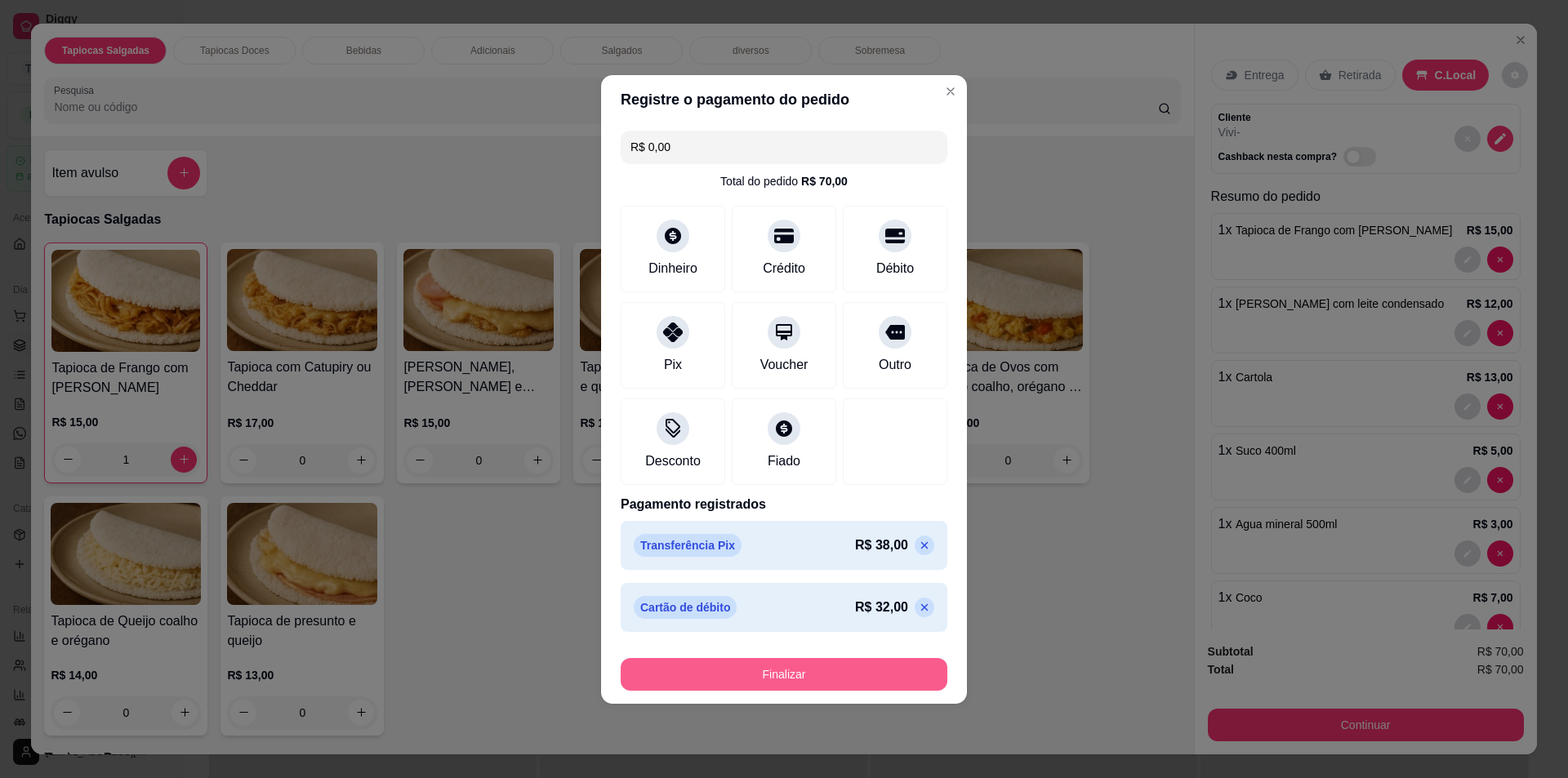
click at [881, 671] on button "Finalizar" at bounding box center [784, 674] width 326 height 32
click at [836, 670] on button "Finalizar" at bounding box center [784, 674] width 316 height 32
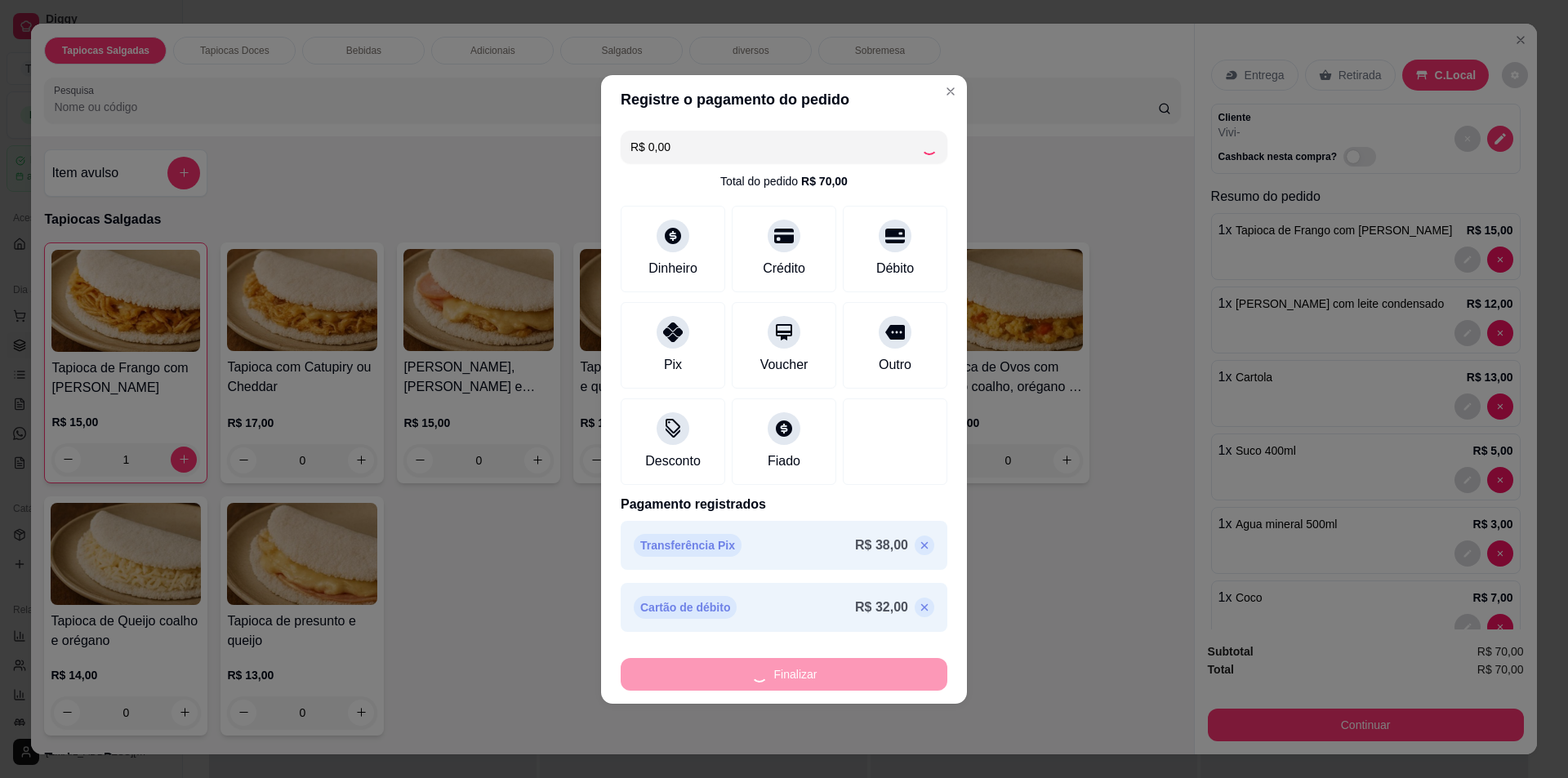
type input "0"
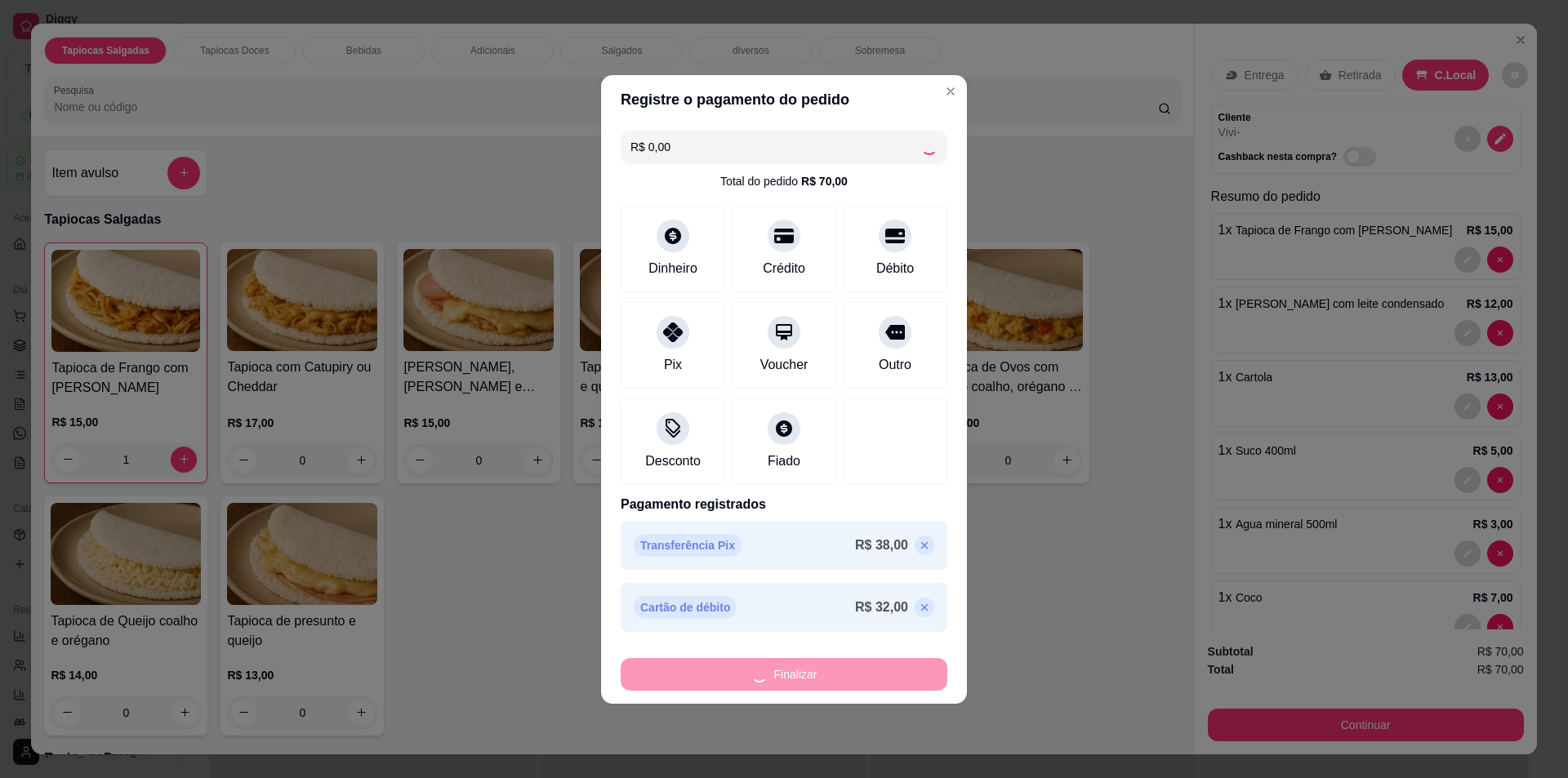
type input "0"
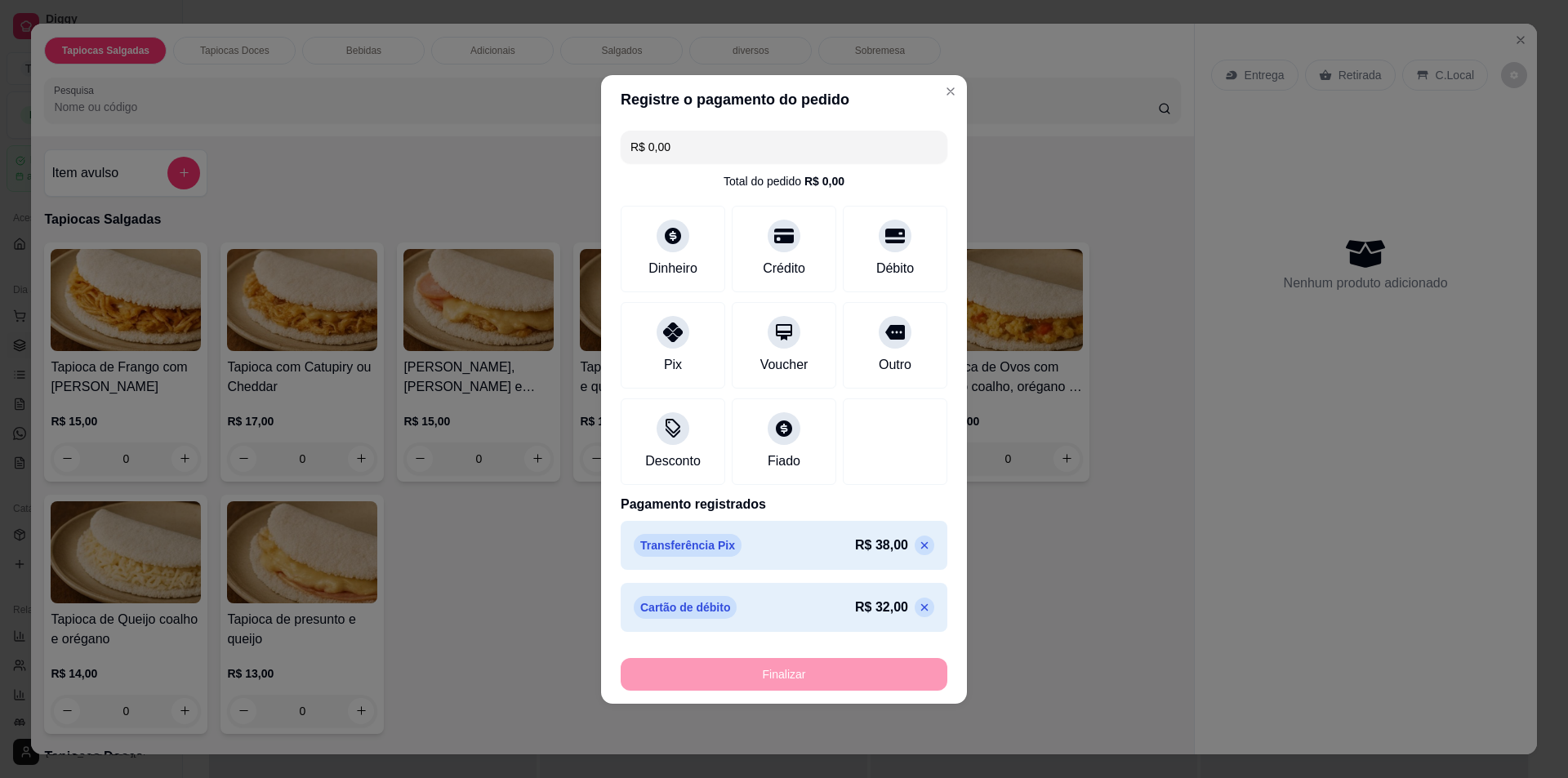
type input "-R$ 70,00"
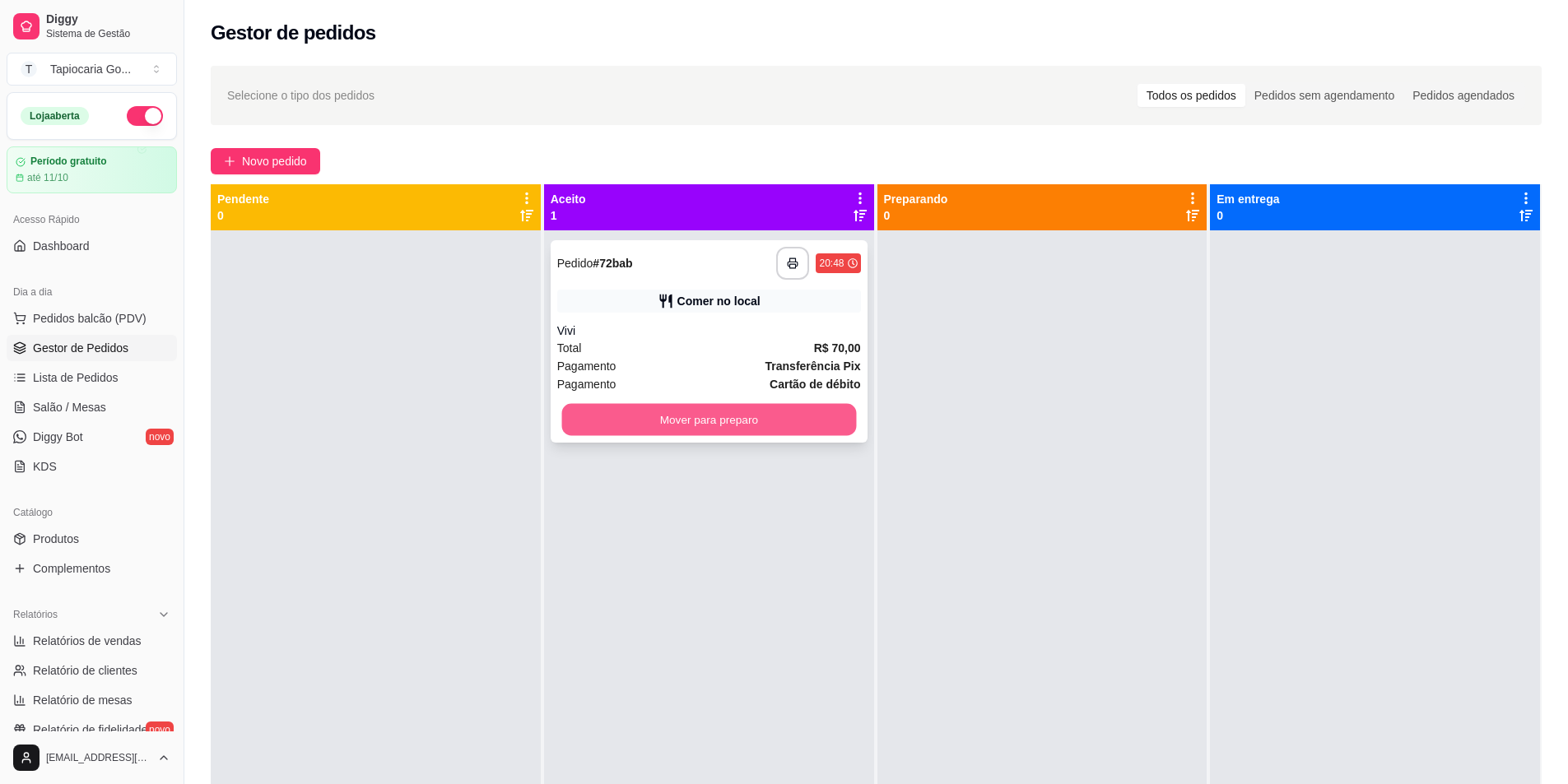
click at [772, 420] on button "Mover para preparo" at bounding box center [709, 420] width 295 height 33
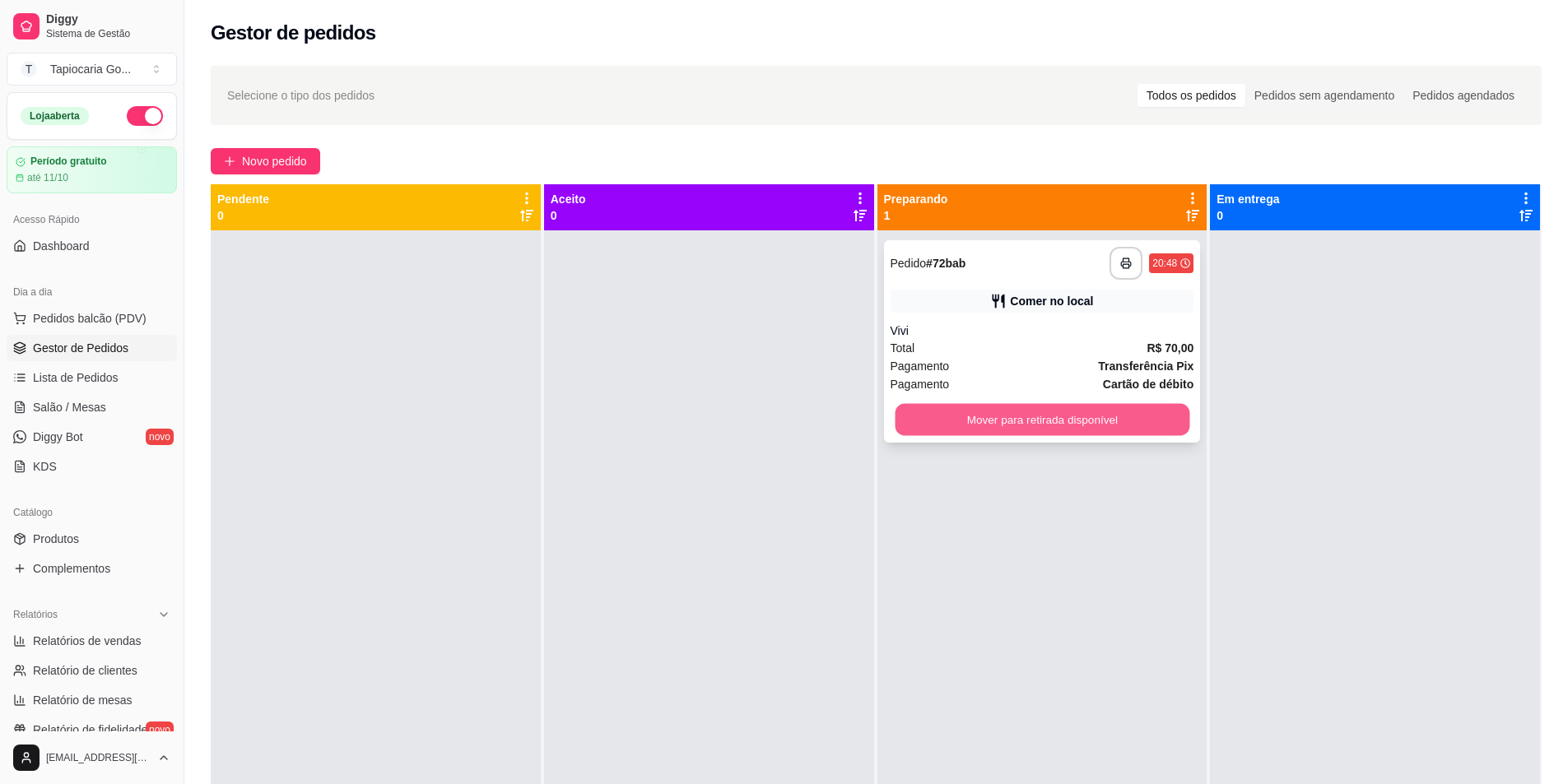
click at [1108, 416] on button "Mover para retirada disponível" at bounding box center [1042, 420] width 295 height 33
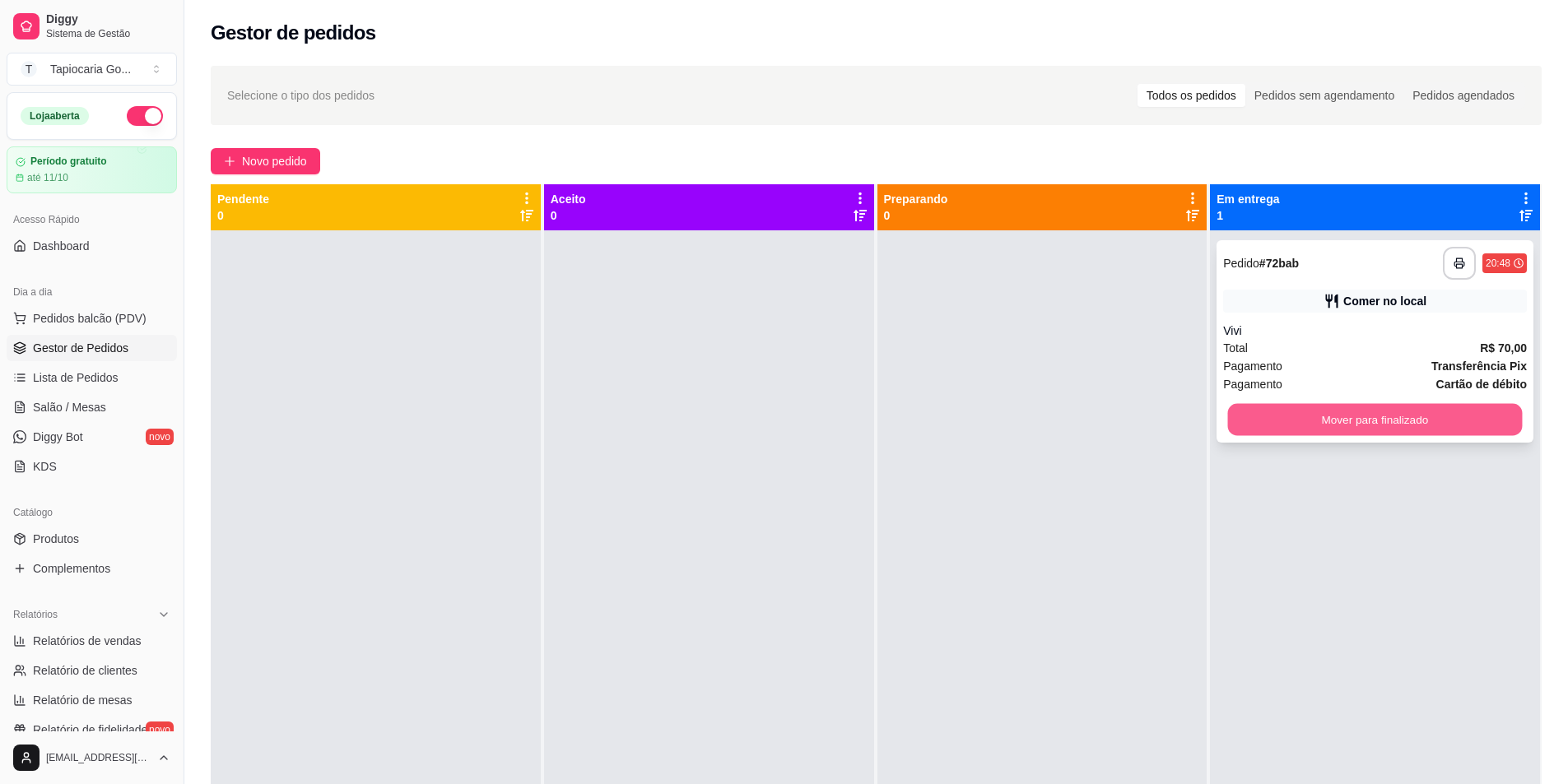
click at [1328, 424] on button "Mover para finalizado" at bounding box center [1376, 420] width 295 height 33
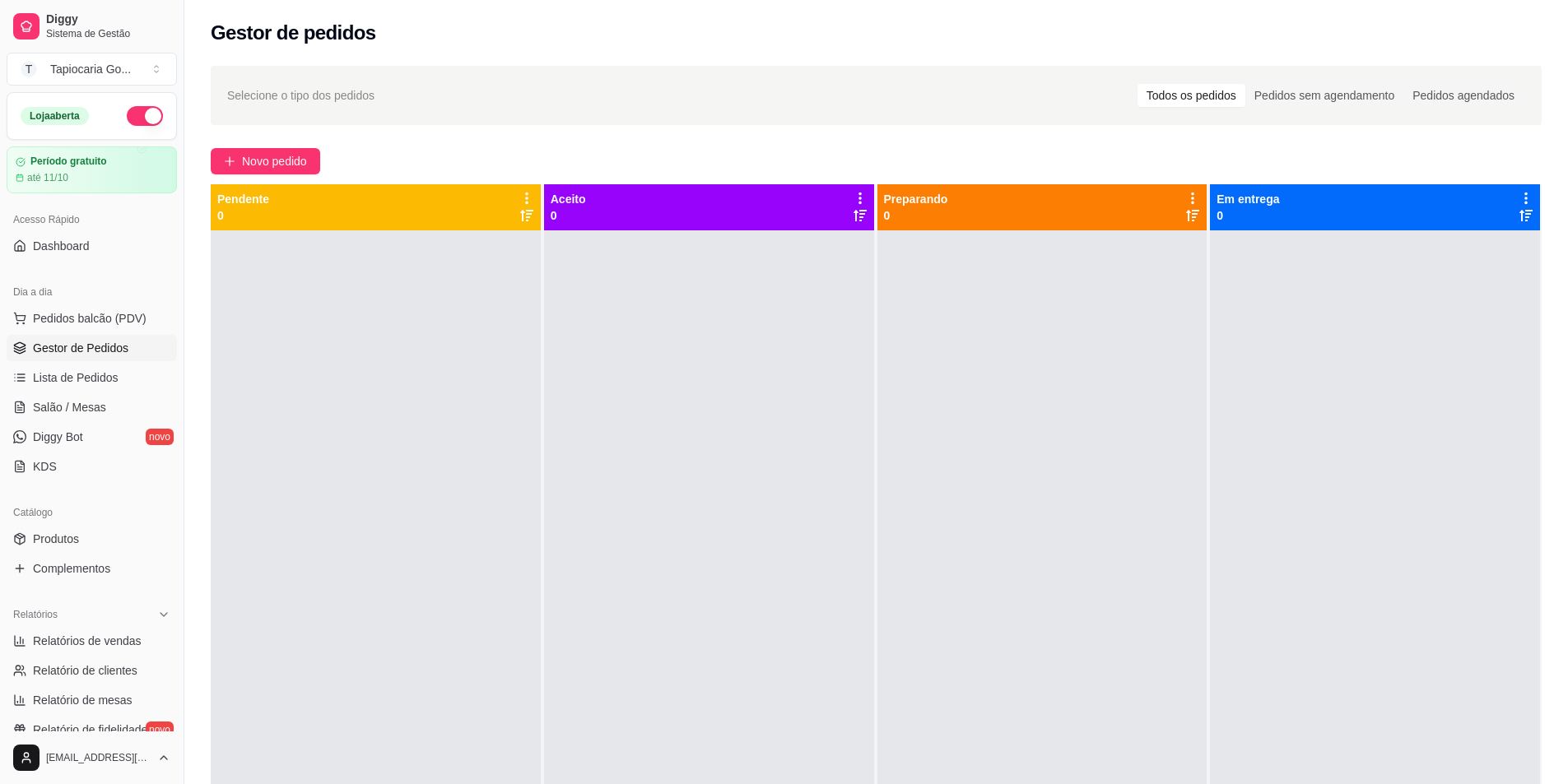
click at [262, 145] on div "Selecione o tipo dos pedidos Todos os pedidos Pedidos sem agendamento Pedidos a…" at bounding box center [876, 522] width 1384 height 932
click at [267, 162] on span "Novo pedido" at bounding box center [275, 162] width 65 height 18
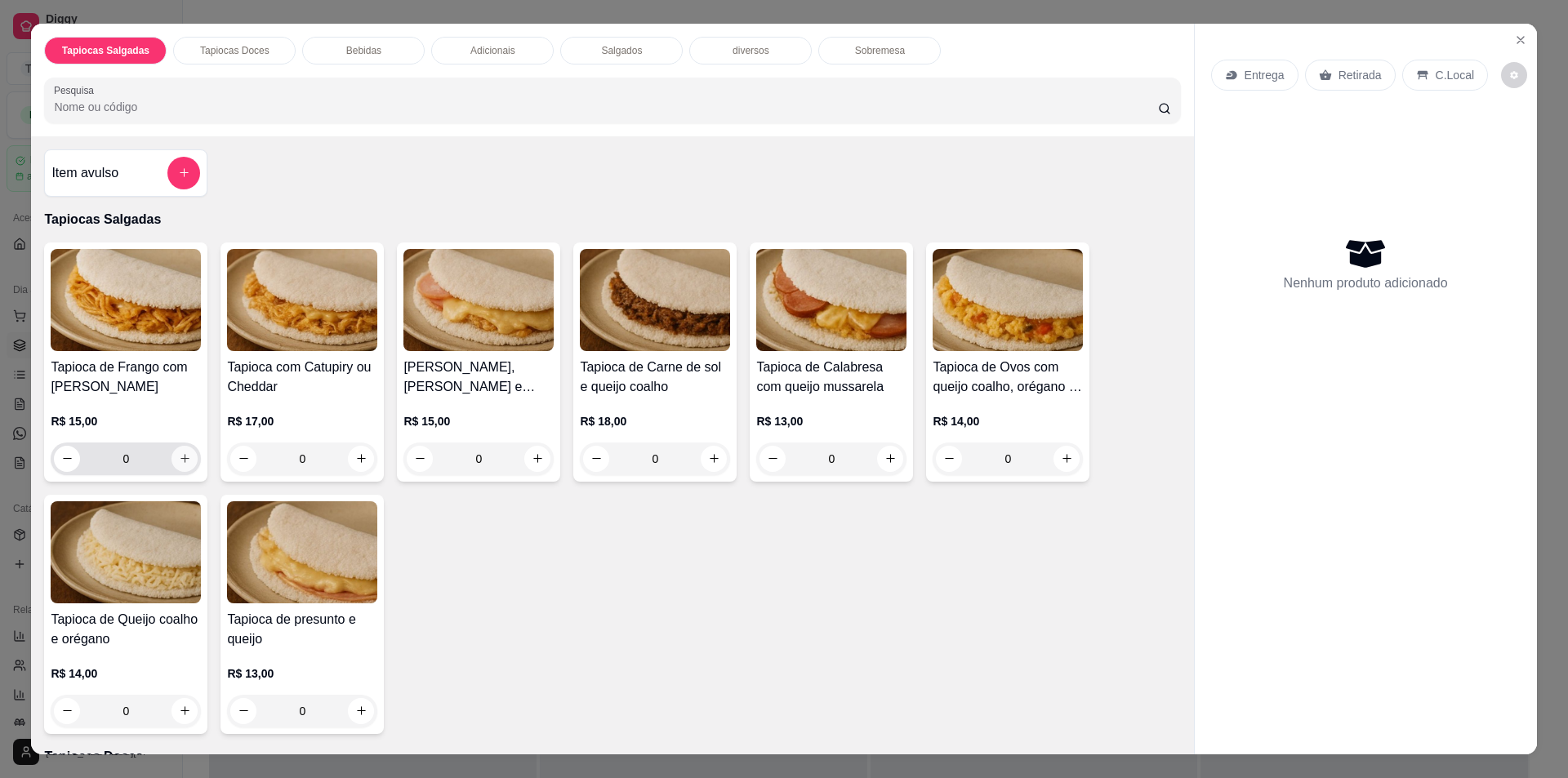
click at [164, 459] on input "0" at bounding box center [126, 459] width 91 height 32
click at [171, 460] on button "increase-product-quantity" at bounding box center [184, 458] width 26 height 26
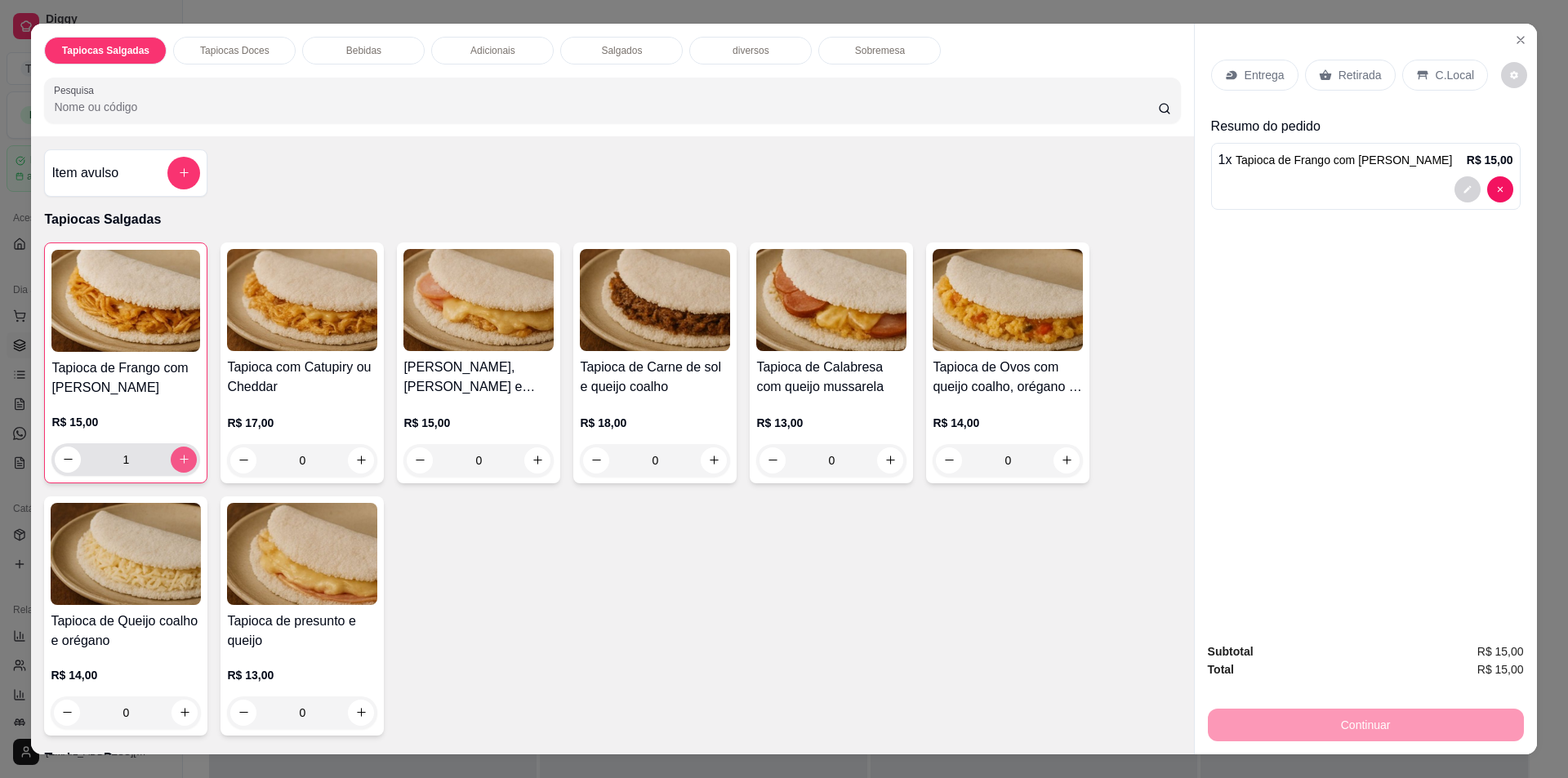
click at [178, 461] on icon "increase-product-quantity" at bounding box center [185, 460] width 13 height 13
type input "2"
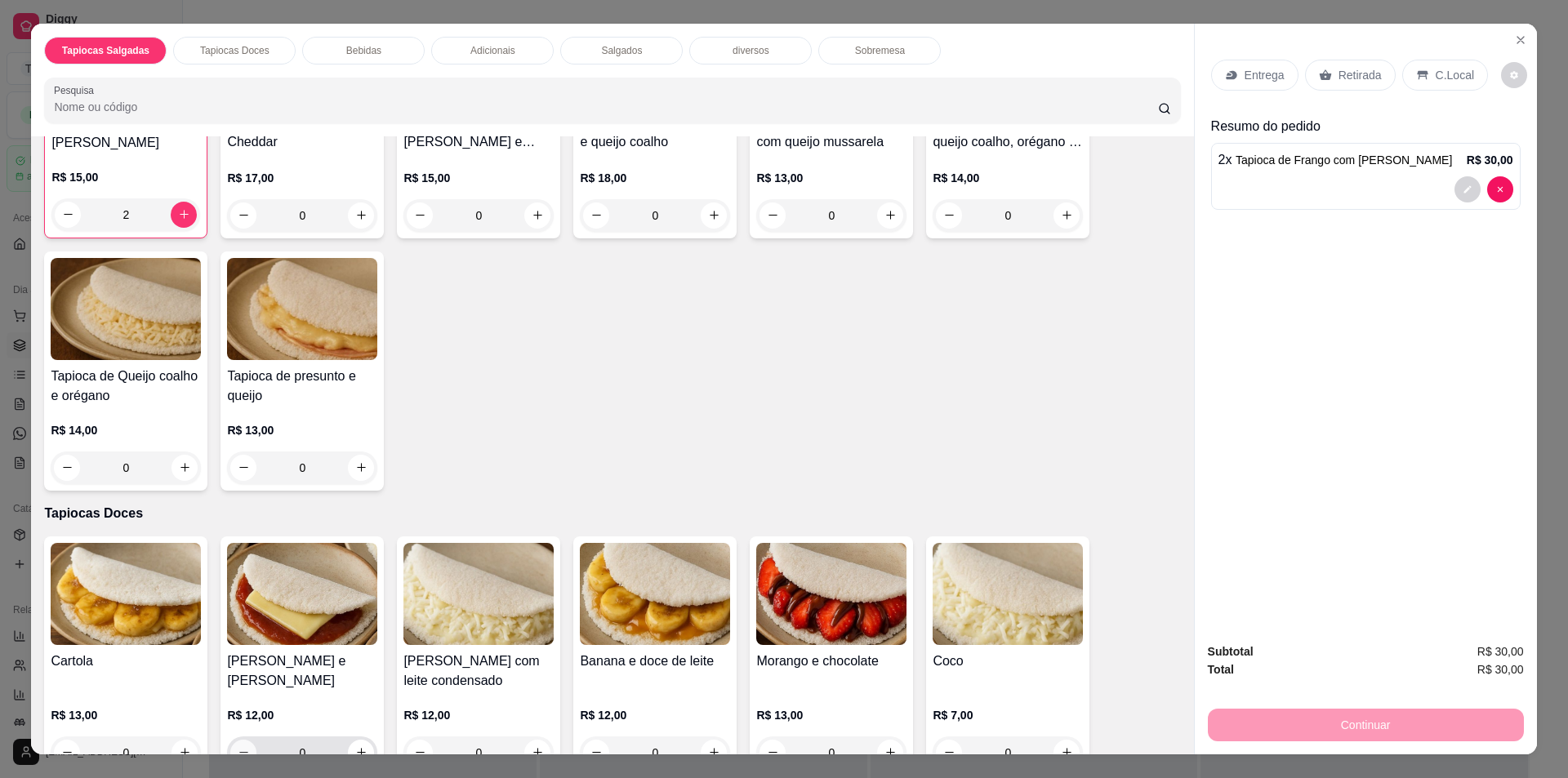
scroll to position [408, 0]
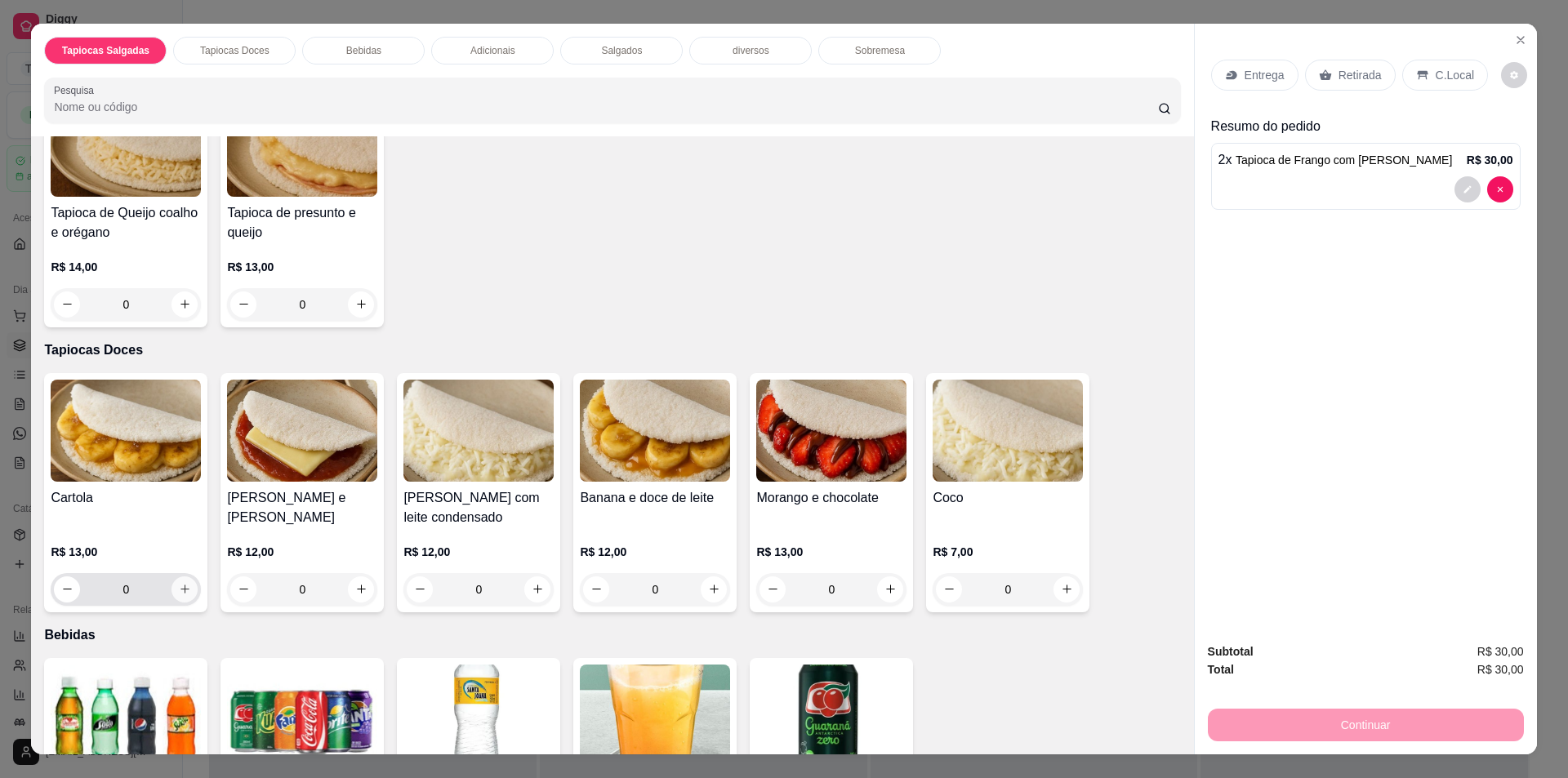
click at [186, 592] on button "increase-product-quantity" at bounding box center [184, 589] width 26 height 26
type input "1"
click at [1368, 79] on p "Retirada" at bounding box center [1360, 75] width 43 height 16
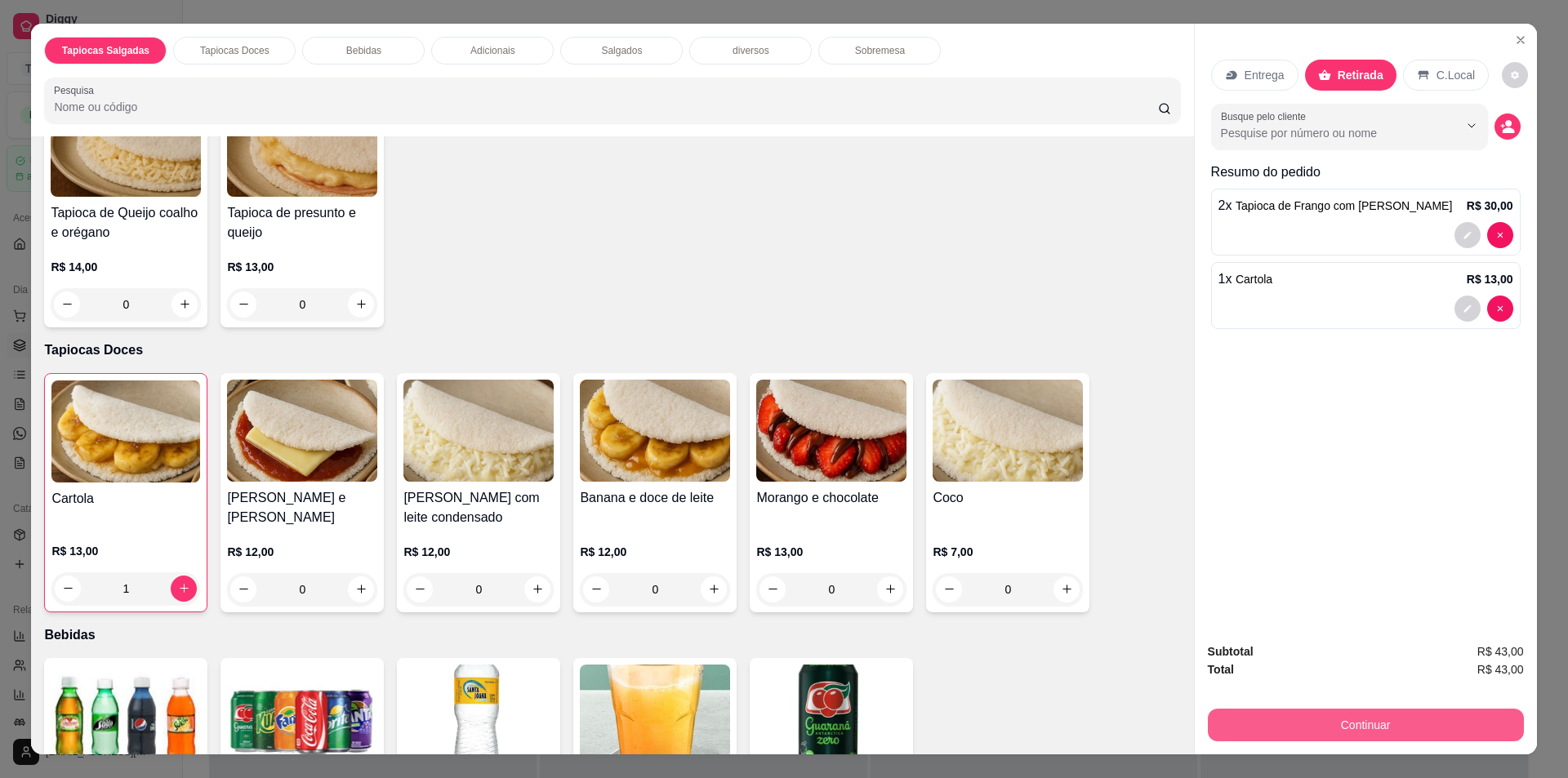
click at [1273, 717] on button "Continuar" at bounding box center [1365, 725] width 316 height 32
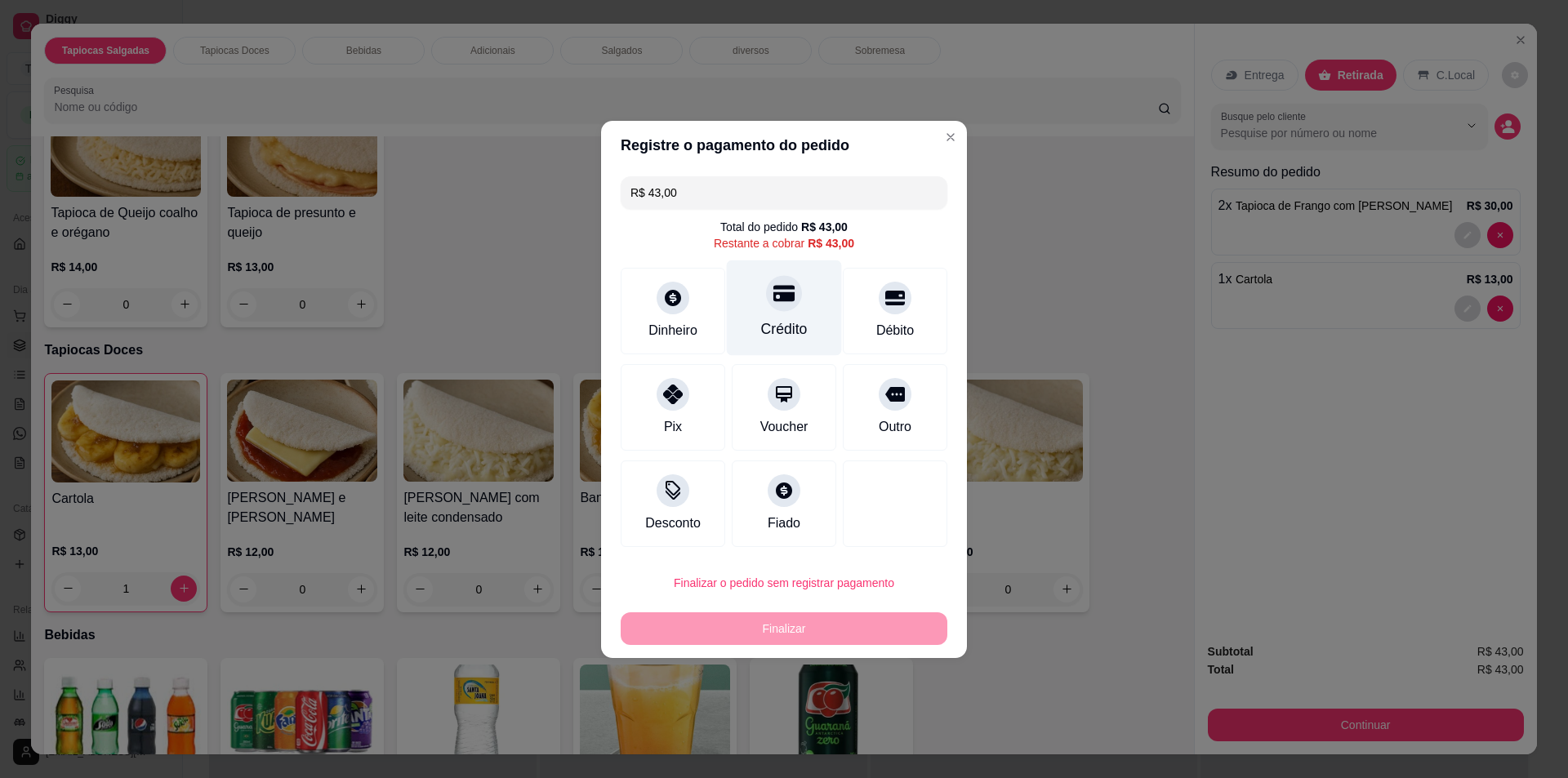
click at [813, 307] on div "Crédito" at bounding box center [784, 307] width 115 height 96
type input "R$ 0,00"
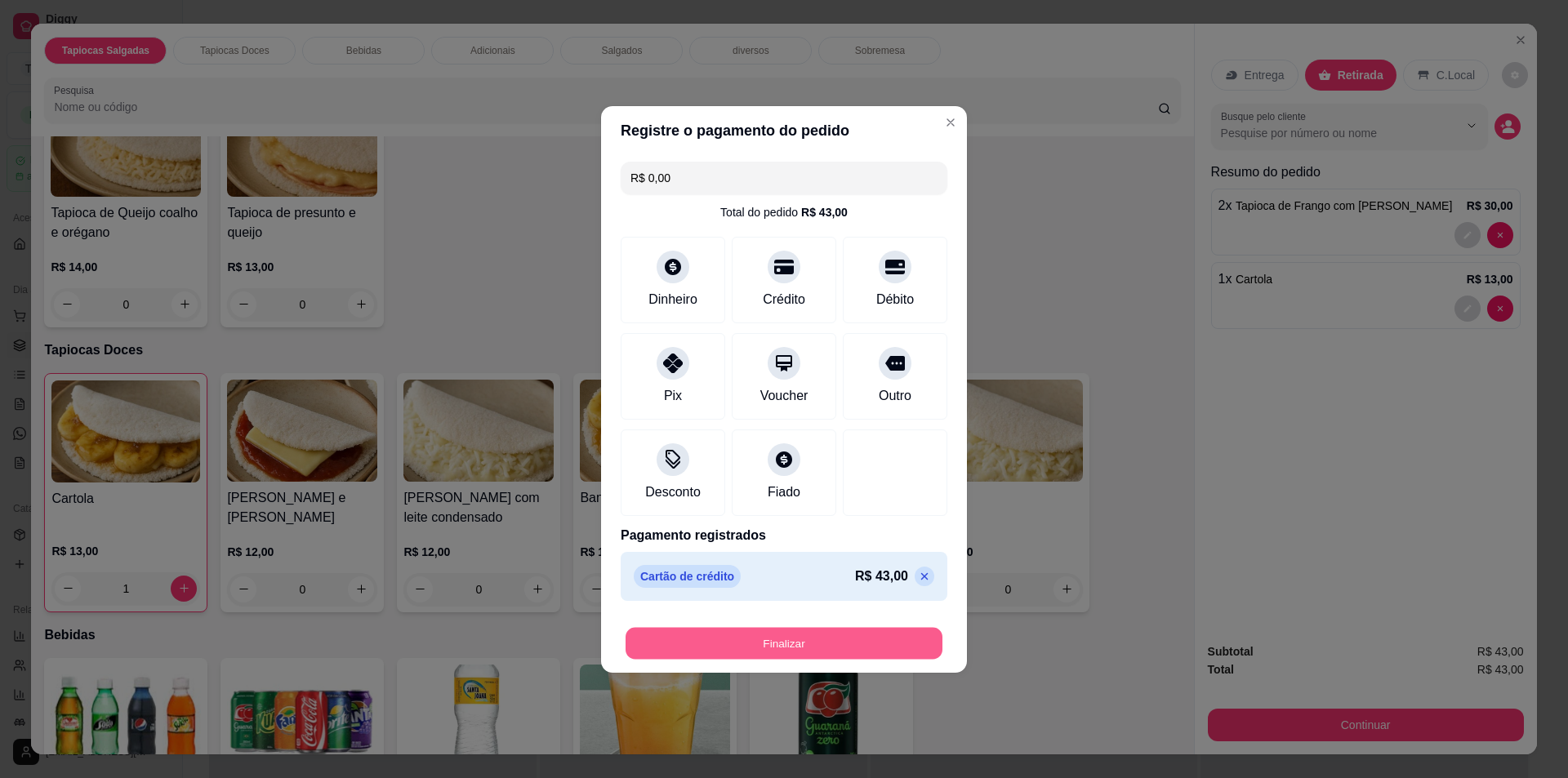
click at [818, 648] on button "Finalizar" at bounding box center [784, 644] width 316 height 32
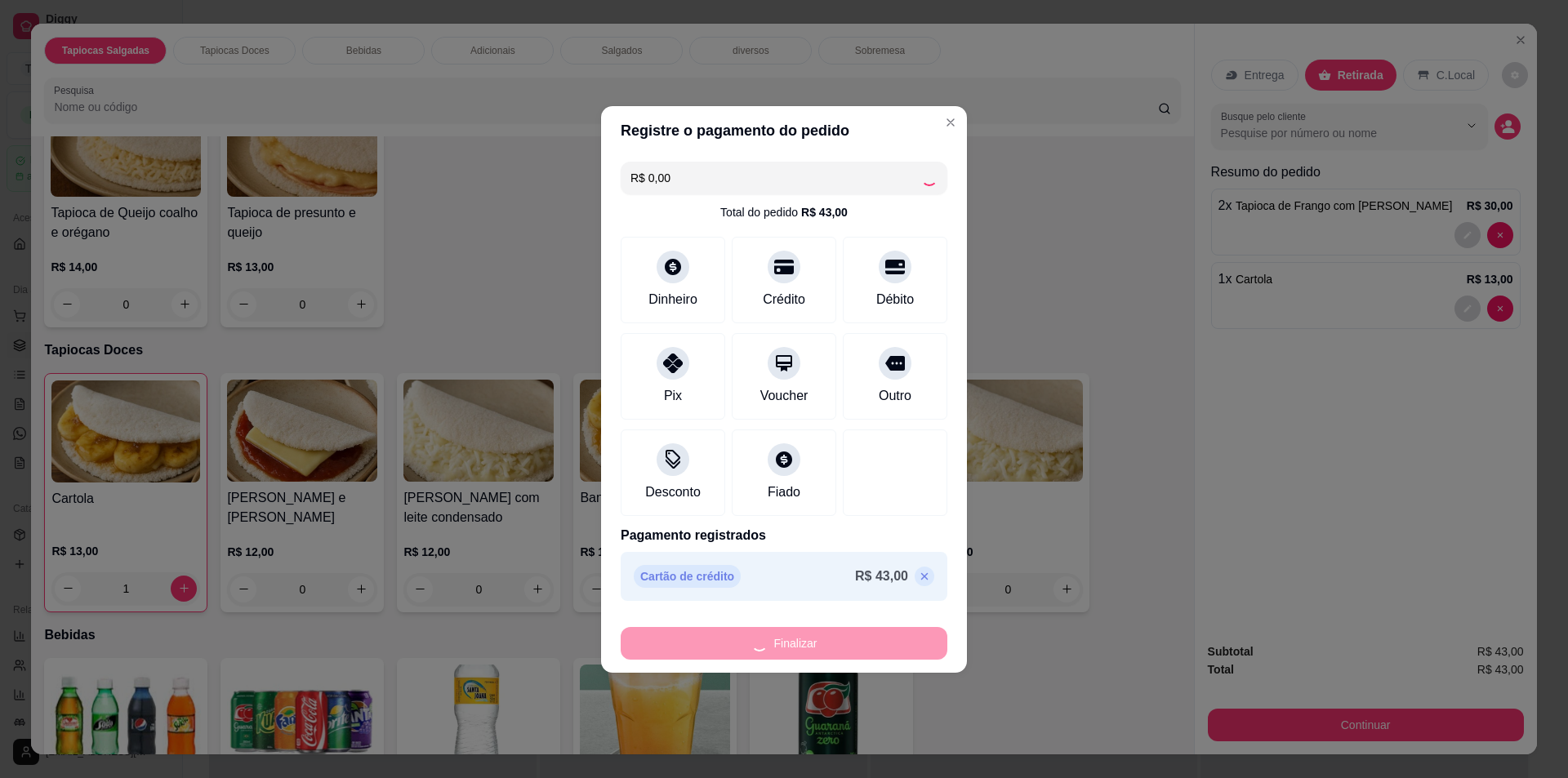
type input "0"
type input "-R$ 43,00"
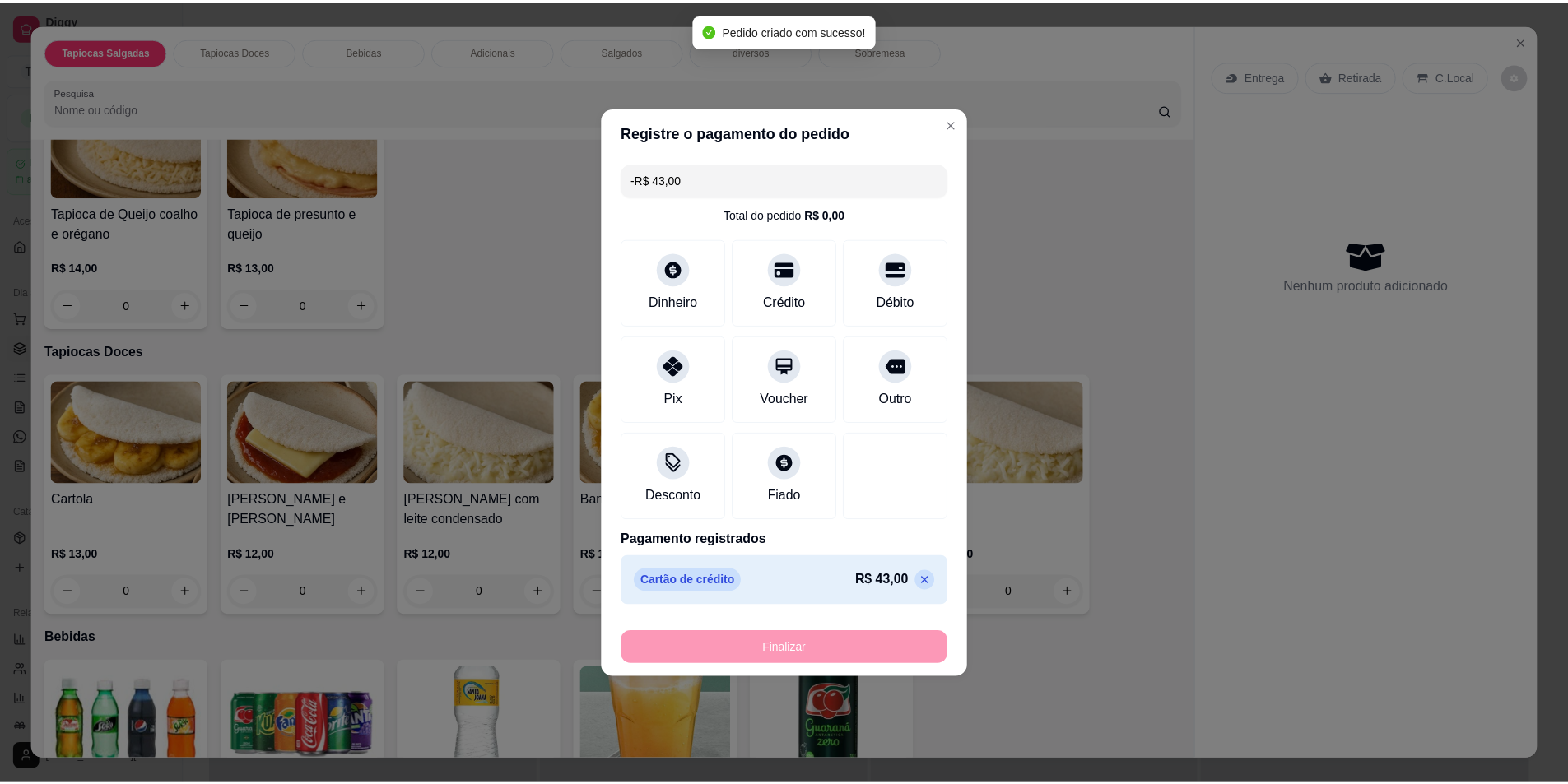
scroll to position [410, 0]
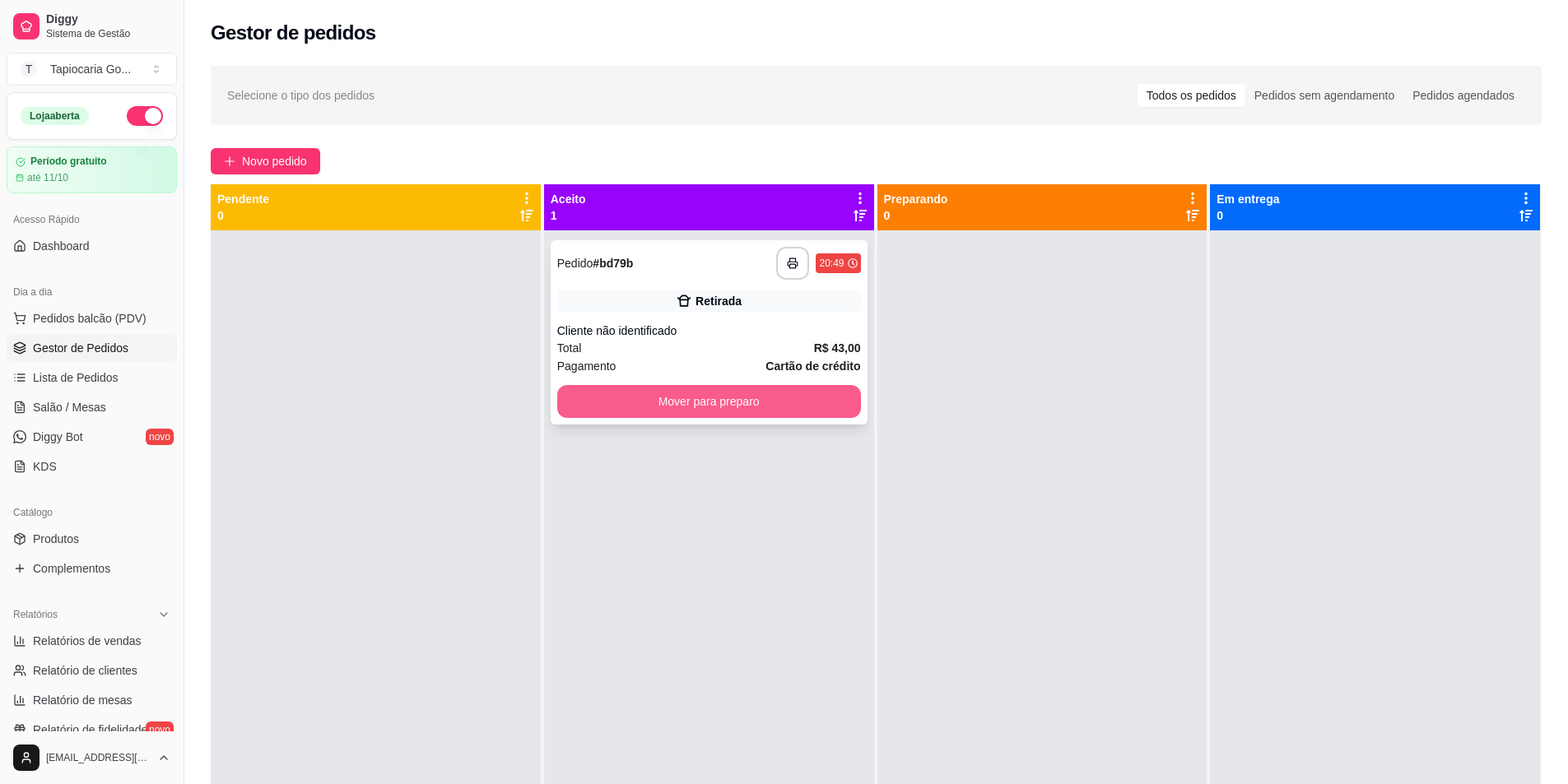
click at [749, 407] on button "Mover para preparo" at bounding box center [709, 401] width 304 height 33
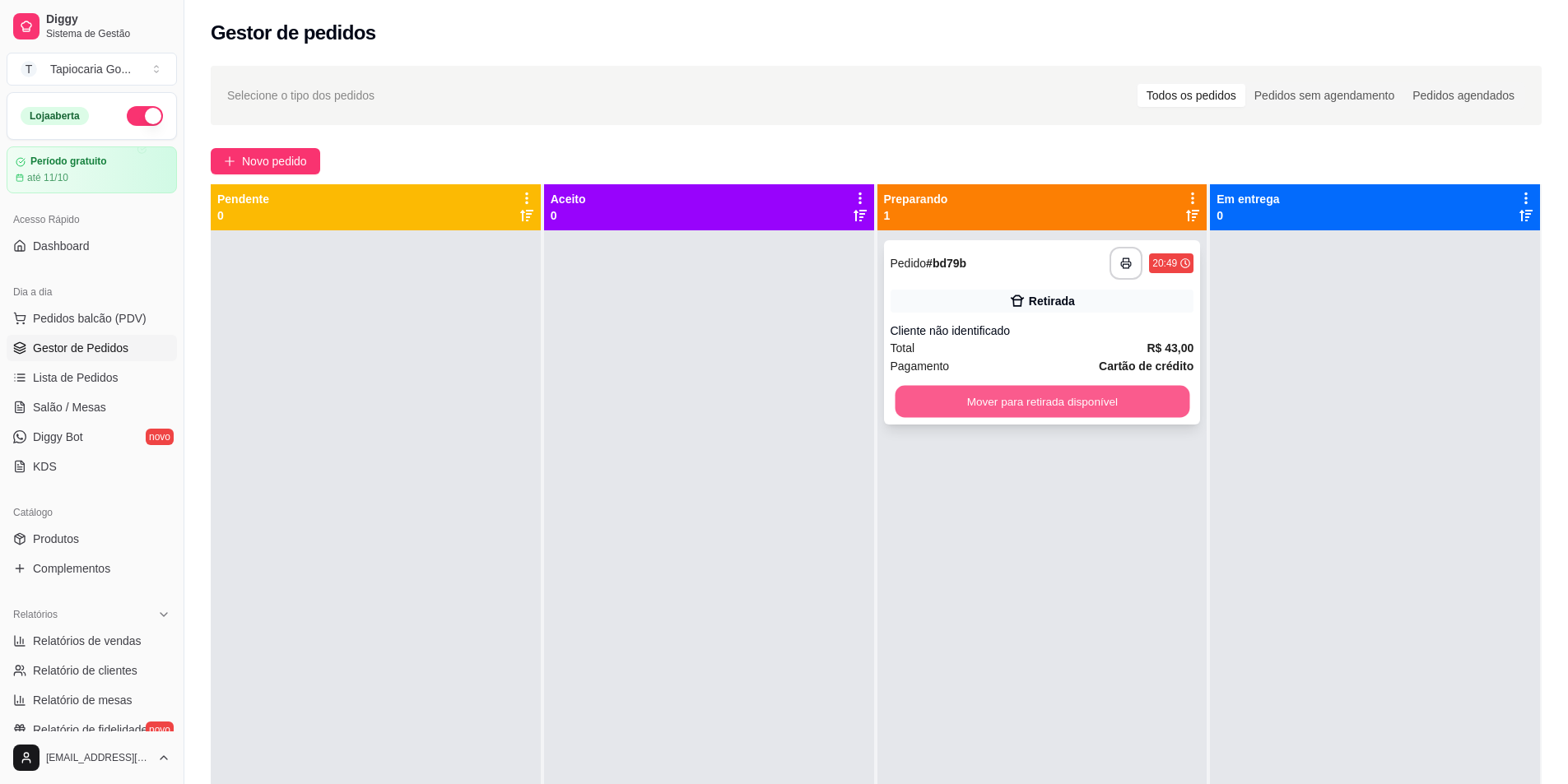
click at [1075, 393] on button "Mover para retirada disponível" at bounding box center [1042, 402] width 295 height 33
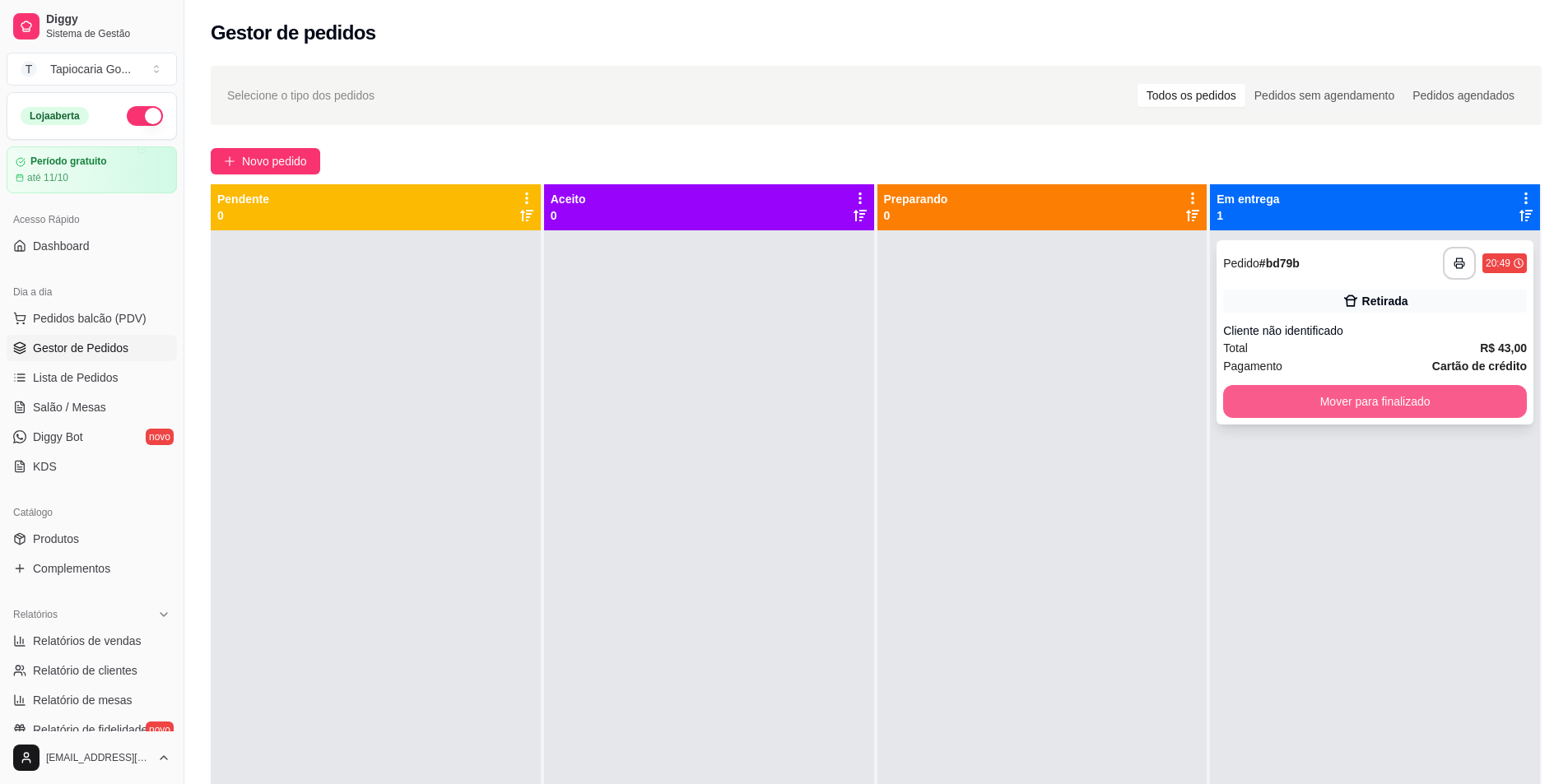
click at [1295, 406] on button "Mover para finalizado" at bounding box center [1376, 401] width 304 height 33
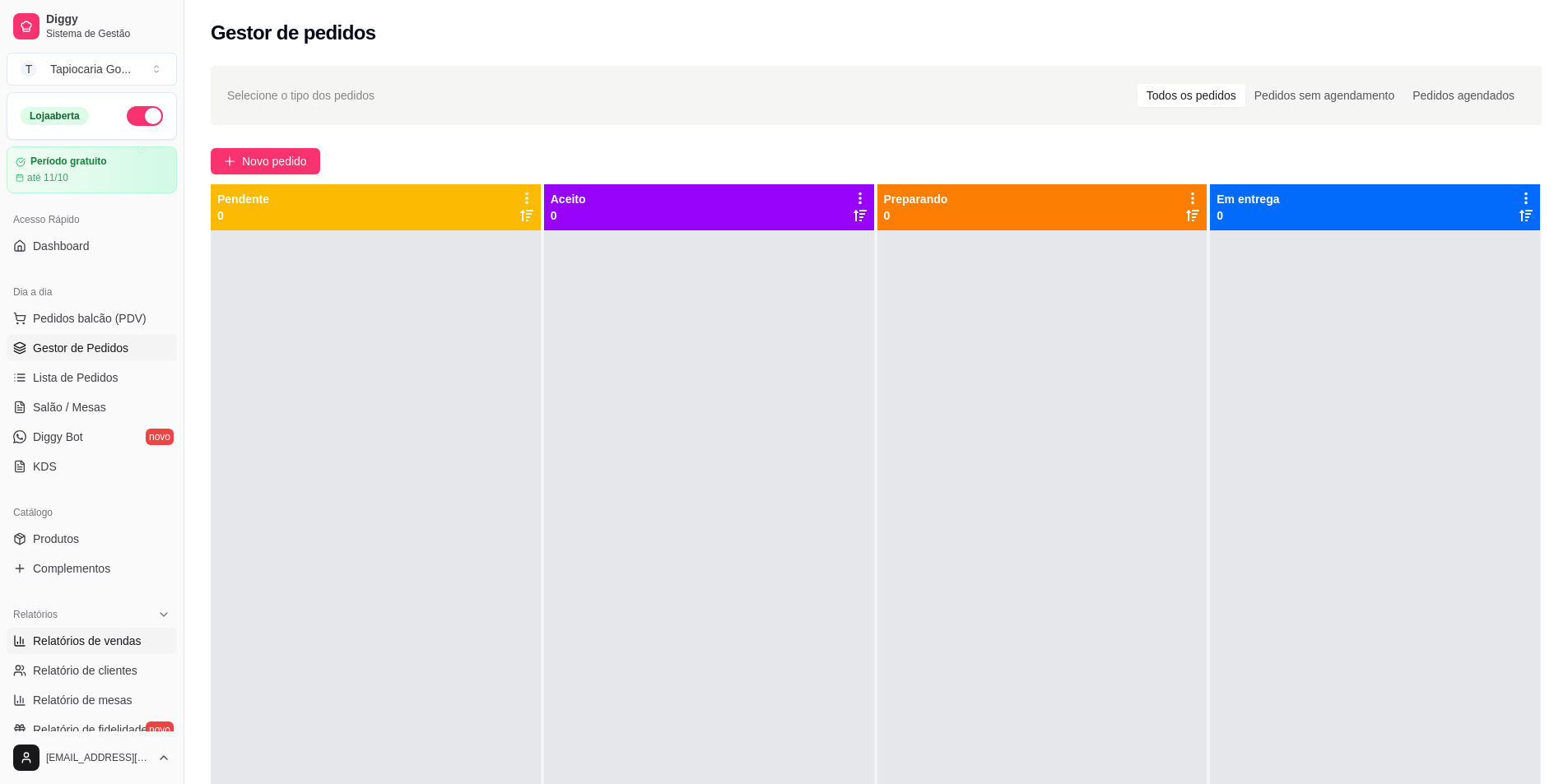
click at [145, 647] on link "Relatórios de vendas" at bounding box center [91, 640] width 171 height 26
select select "ALL"
select select "0"
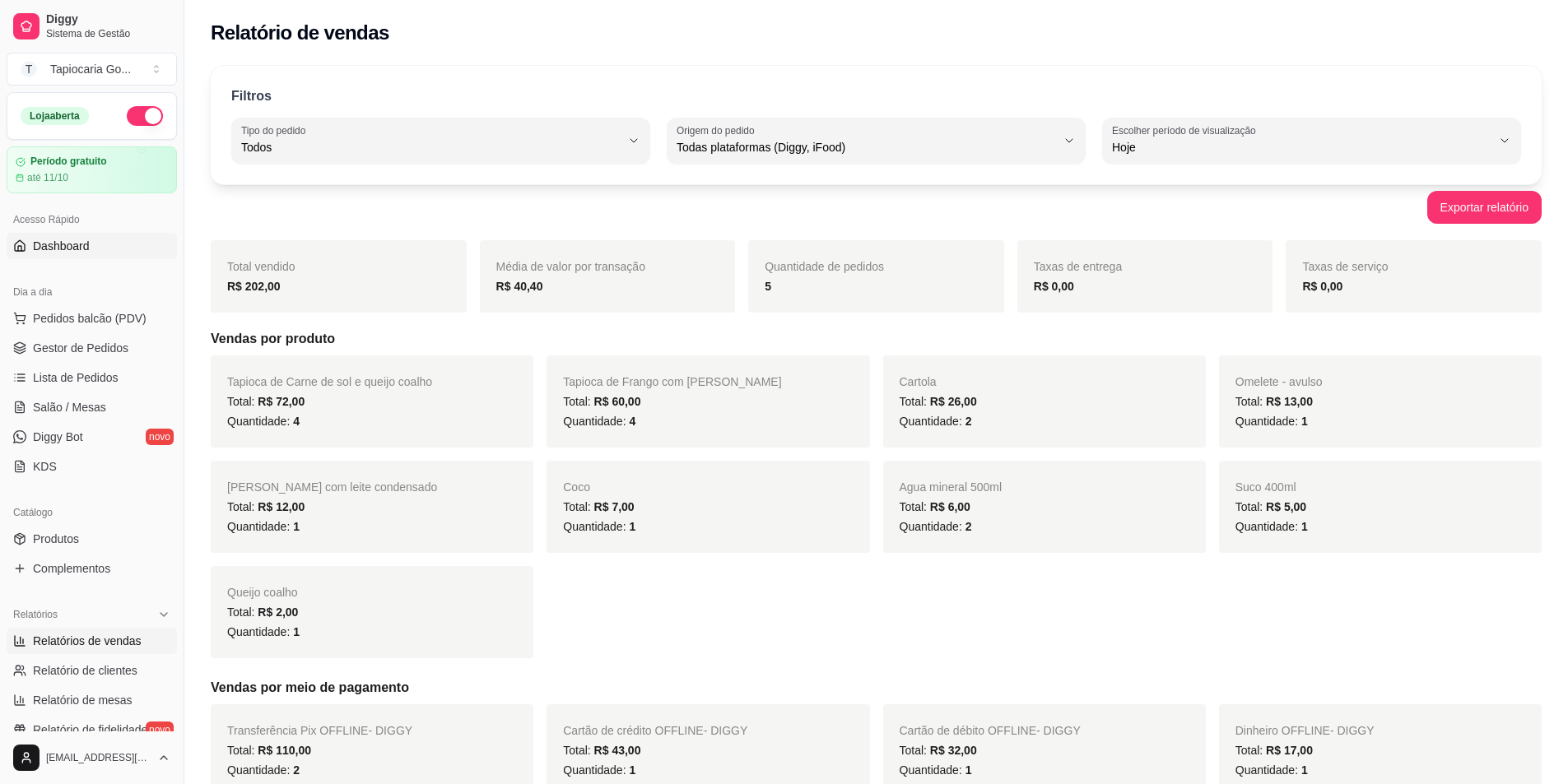
click at [88, 247] on span "Dashboard" at bounding box center [61, 246] width 57 height 16
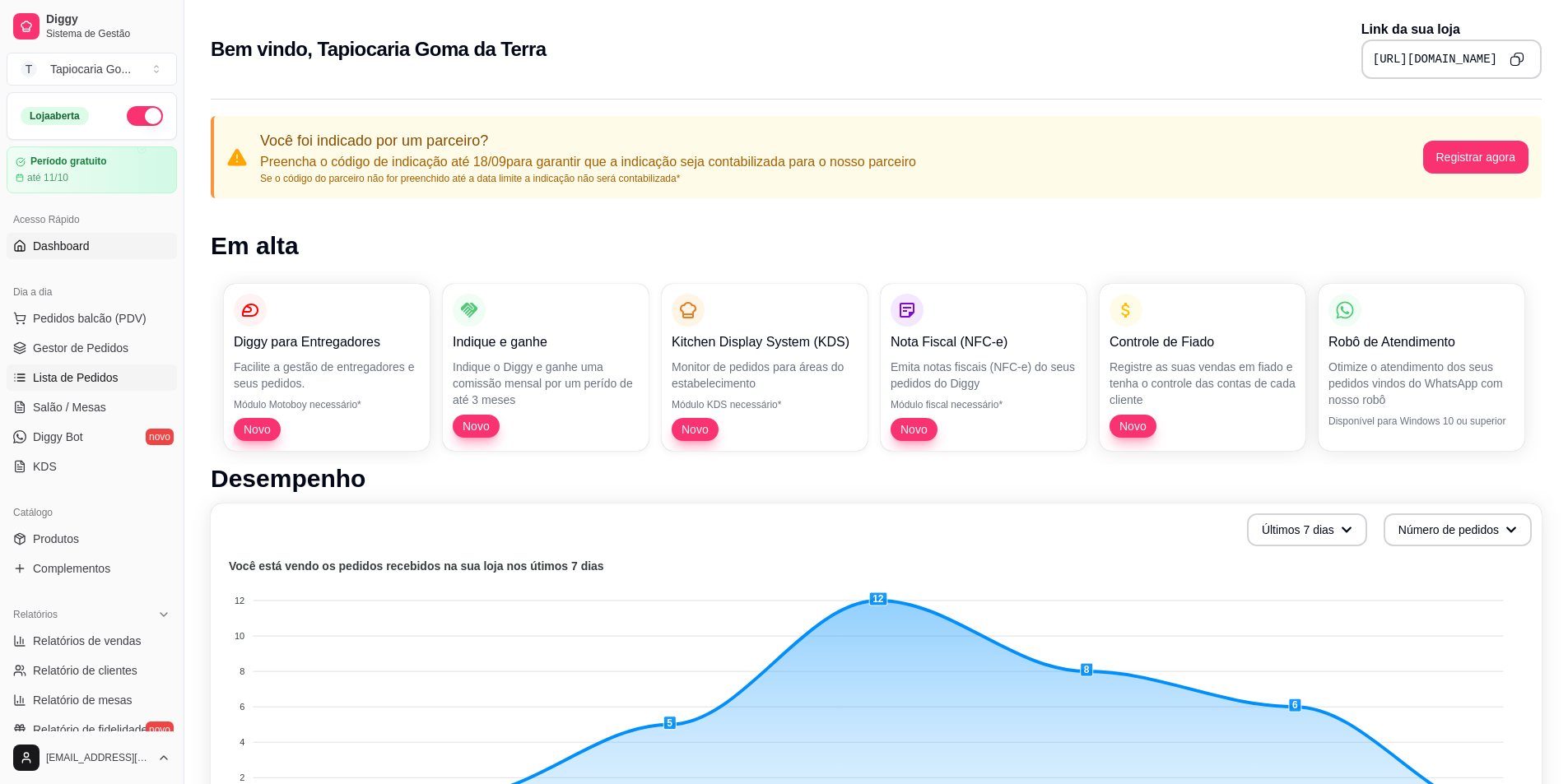
click at [111, 374] on span "Lista de Pedidos" at bounding box center [75, 378] width 86 height 16
